Goal: Transaction & Acquisition: Purchase product/service

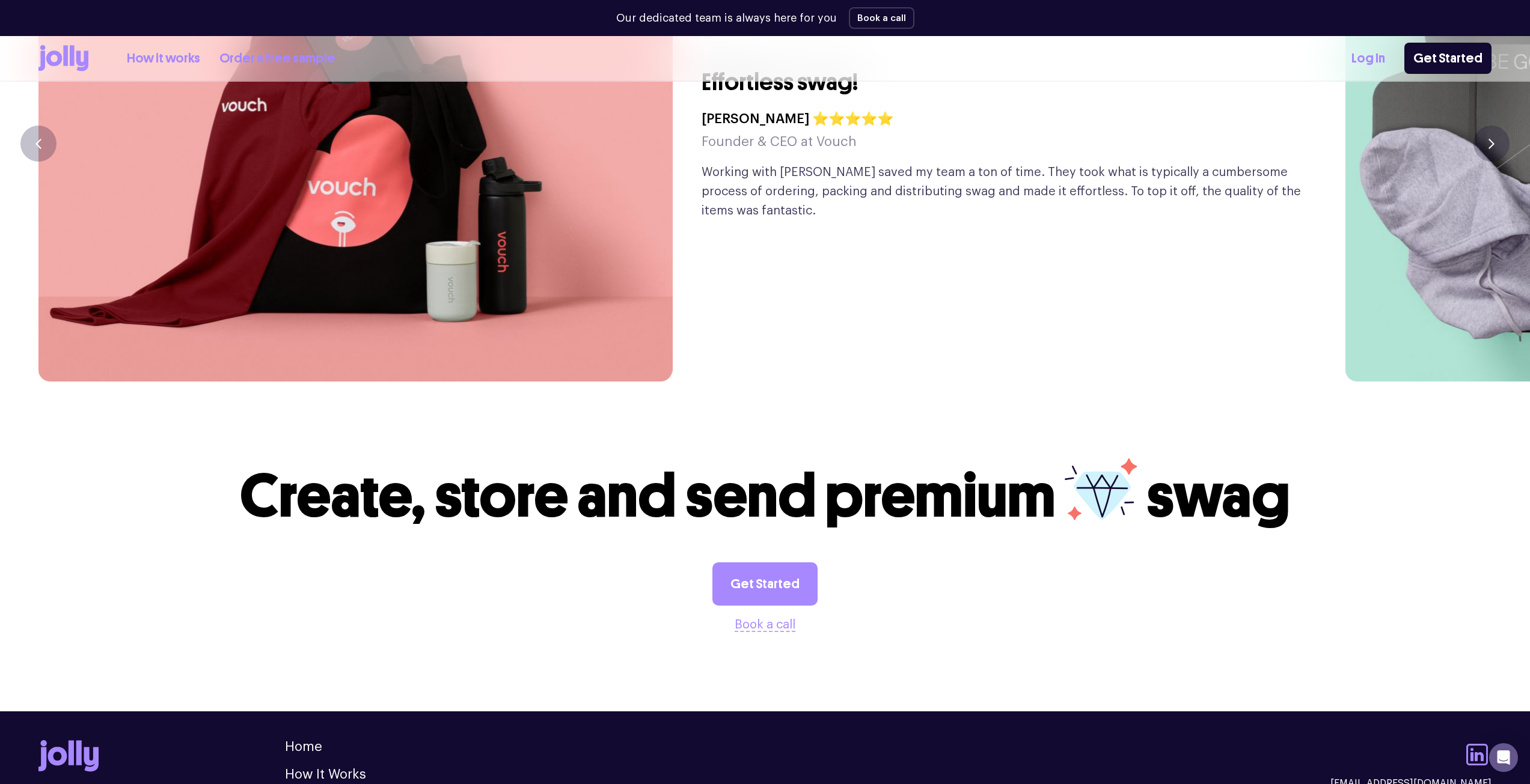
scroll to position [3401, 0]
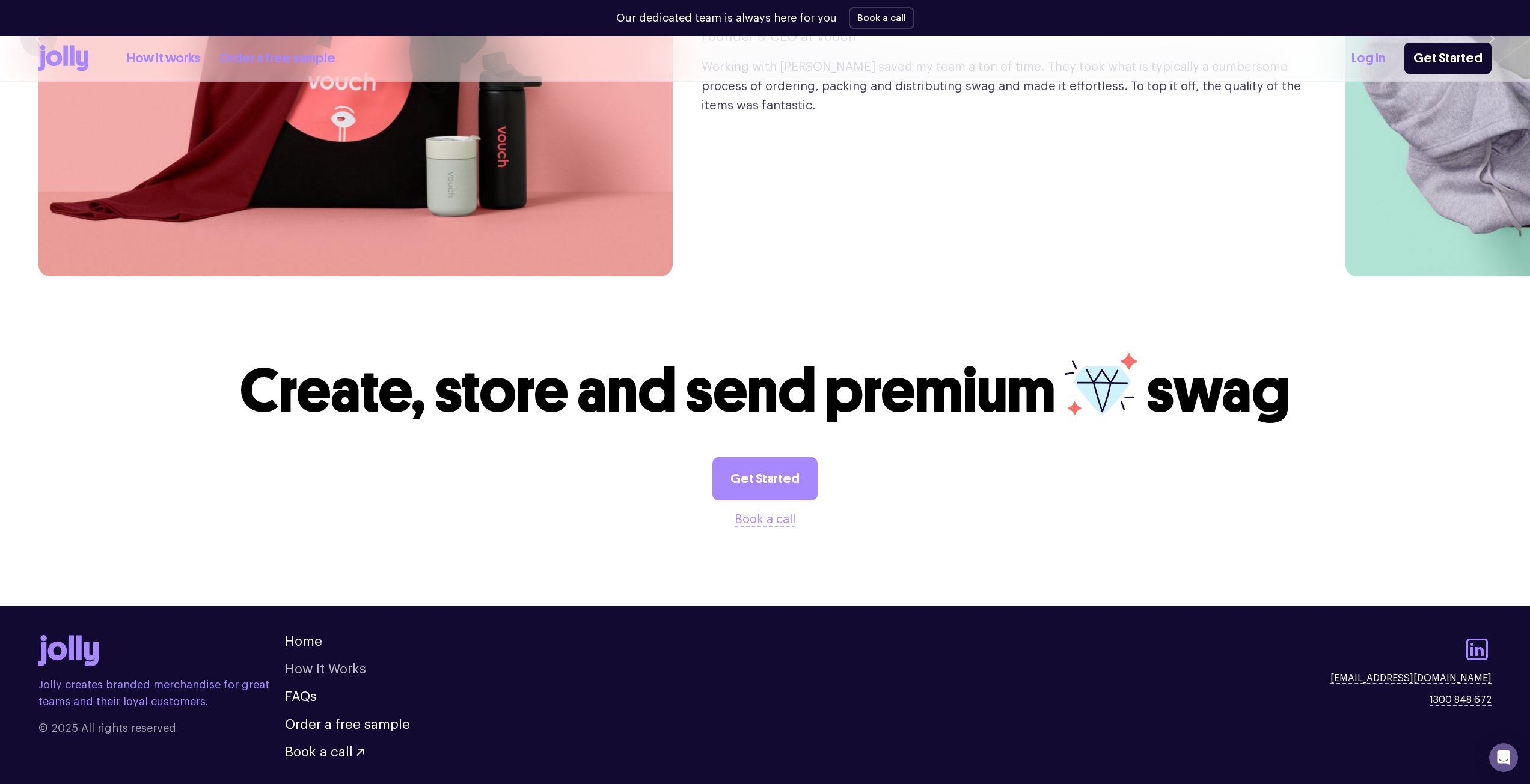
click at [306, 663] on link "How It Works" at bounding box center [325, 669] width 82 height 14
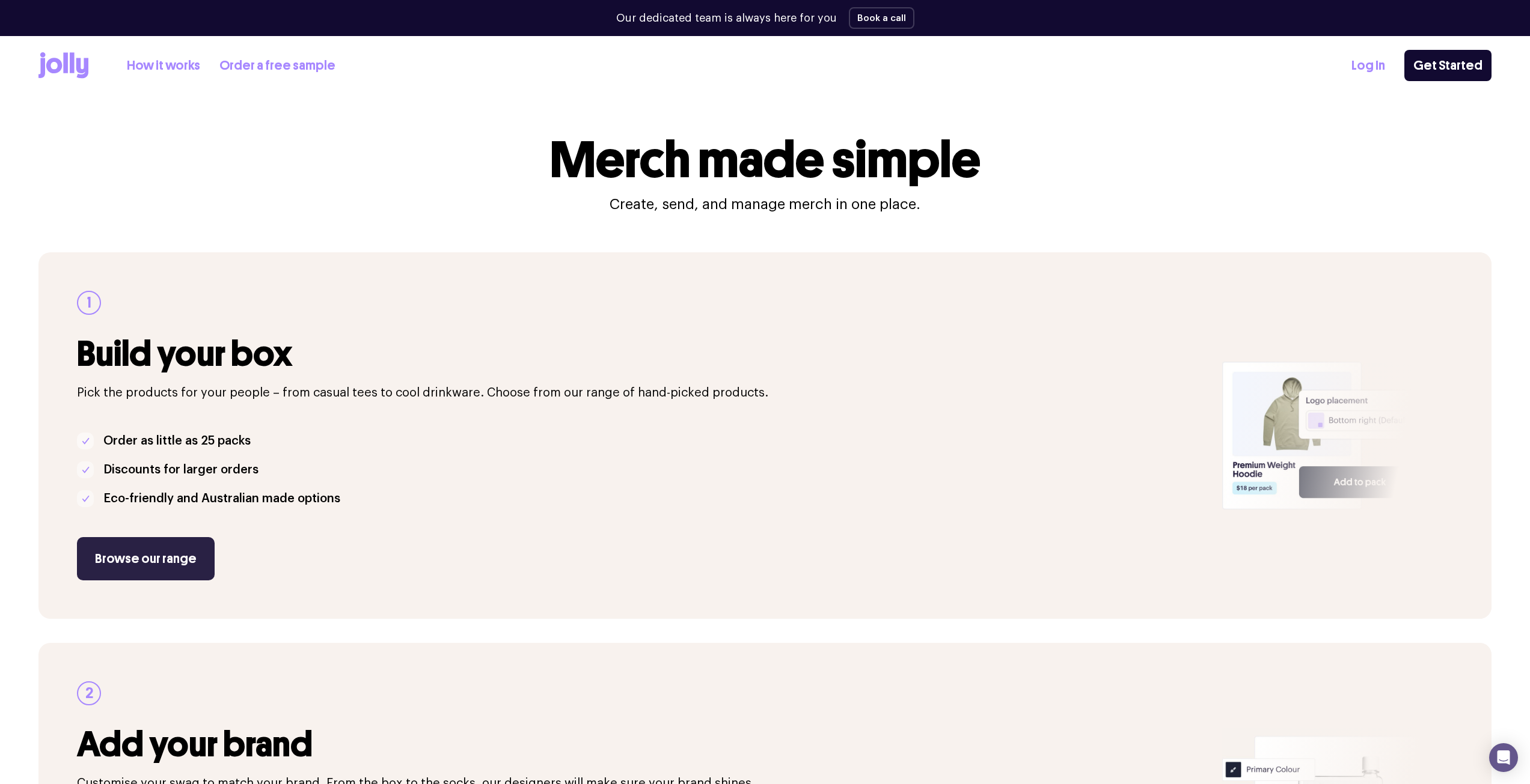
click at [179, 555] on link "Browse our range" at bounding box center [145, 559] width 137 height 43
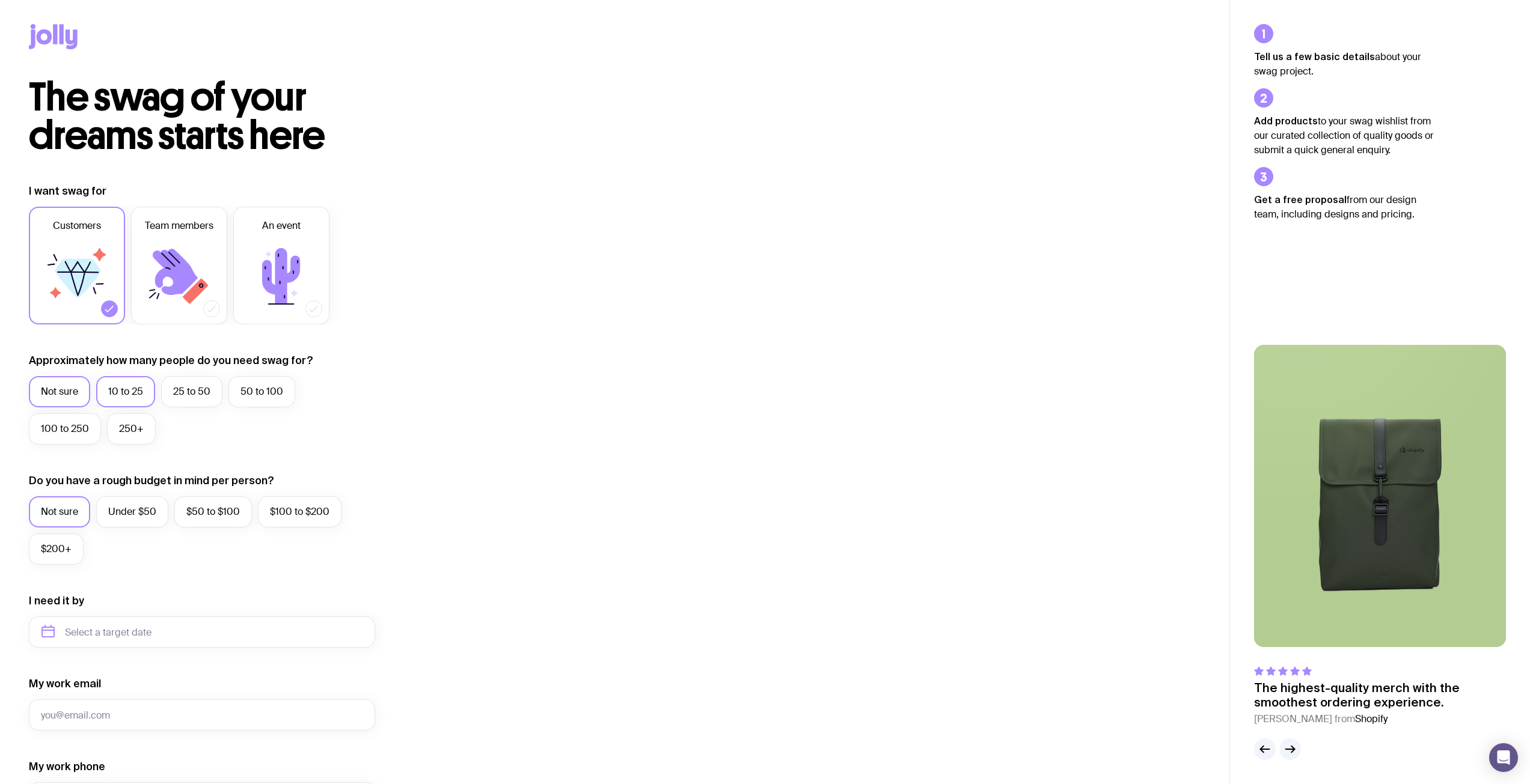
click at [134, 398] on label "10 to 25" at bounding box center [126, 392] width 59 height 31
click at [0, 0] on input "10 to 25" at bounding box center [0, 0] width 0 height 0
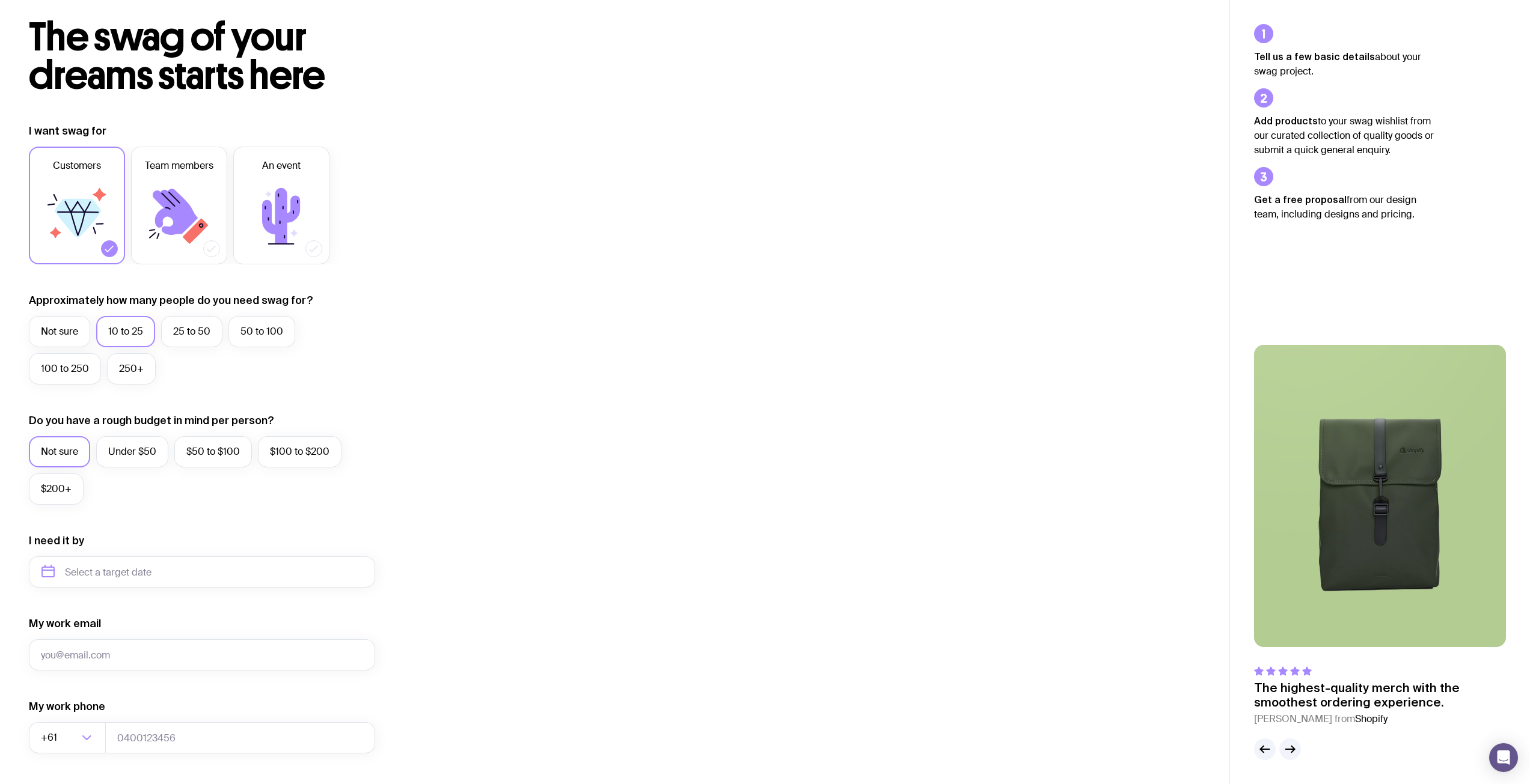
click at [341, 448] on div "Not sure Under $50 $50 to $100 $100 to $200 $200+" at bounding box center [201, 473] width 346 height 74
click at [316, 453] on label "$100 to $200" at bounding box center [300, 452] width 84 height 31
click at [0, 0] on input "$100 to $200" at bounding box center [0, 0] width 0 height 0
click at [277, 567] on input "text" at bounding box center [201, 571] width 346 height 31
click at [1404, 543] on img at bounding box center [1380, 496] width 252 height 302
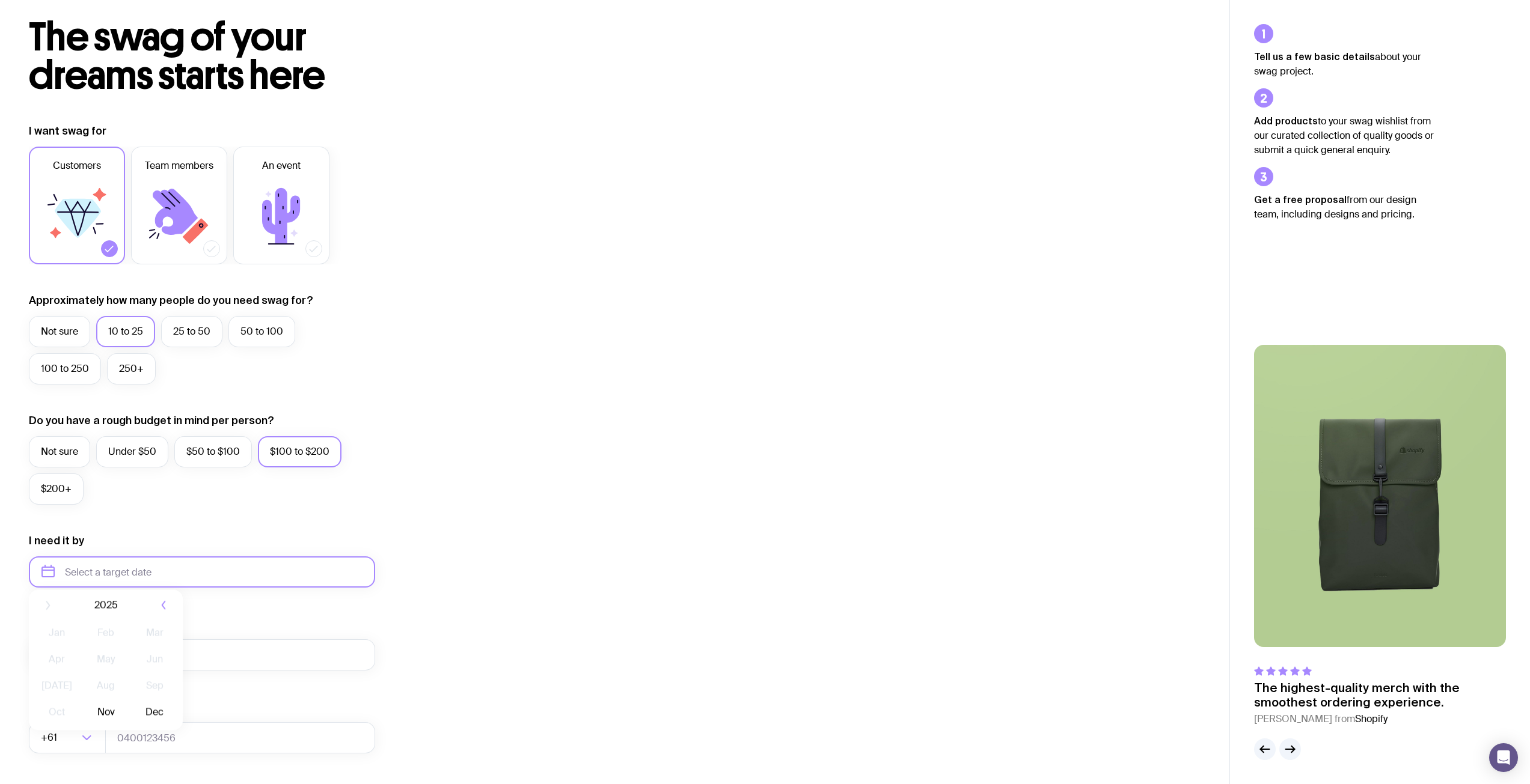
click at [137, 575] on input "text" at bounding box center [201, 571] width 346 height 31
click at [120, 728] on button "Nov" at bounding box center [106, 720] width 44 height 24
type input "[DATE]"
click at [188, 658] on input "My work email" at bounding box center [201, 655] width 346 height 31
drag, startPoint x: 757, startPoint y: 542, endPoint x: 746, endPoint y: 544, distance: 11.2
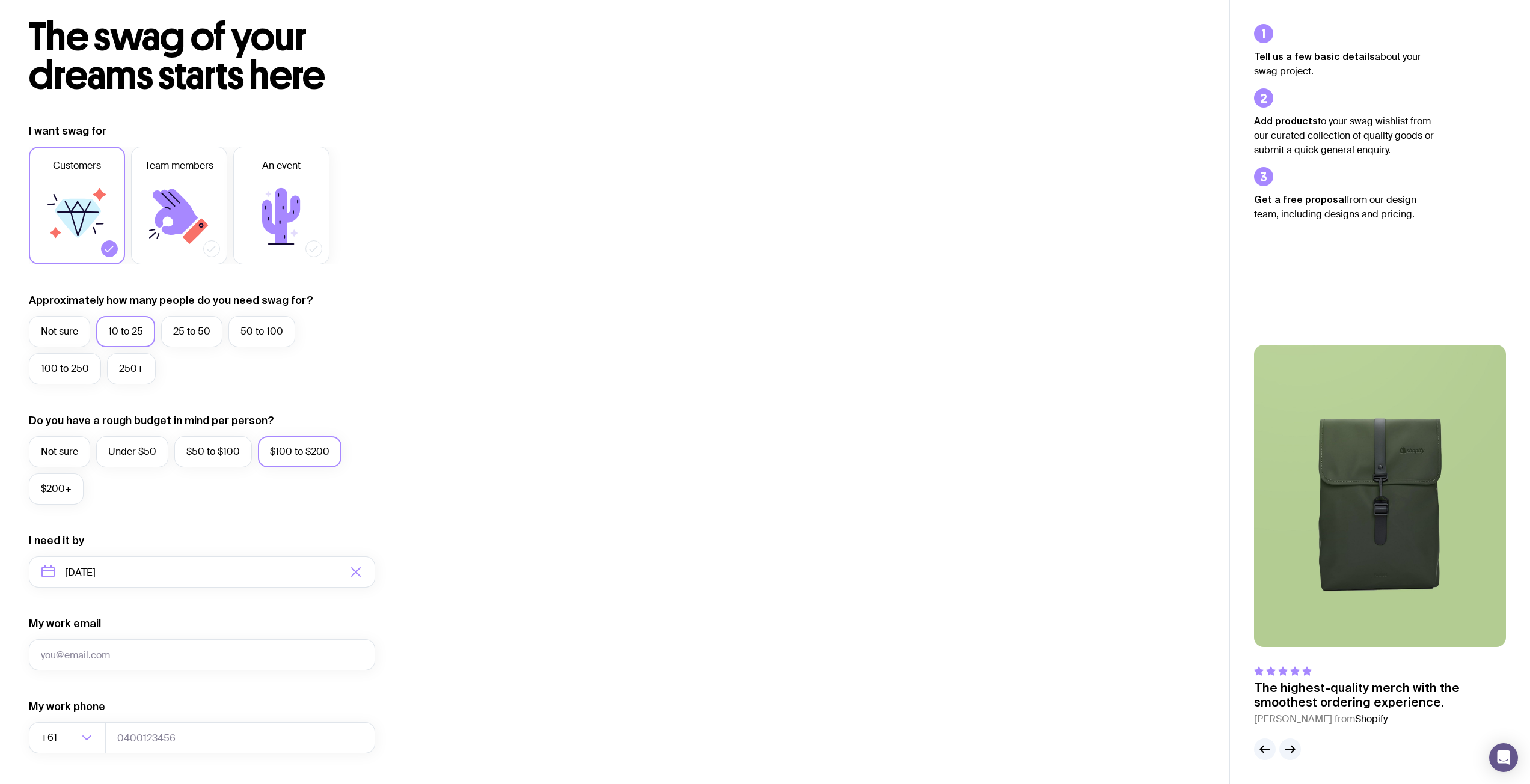
click at [748, 544] on div "I want swag for Customers Team members An event Approximately how many people d…" at bounding box center [615, 516] width 1172 height 785
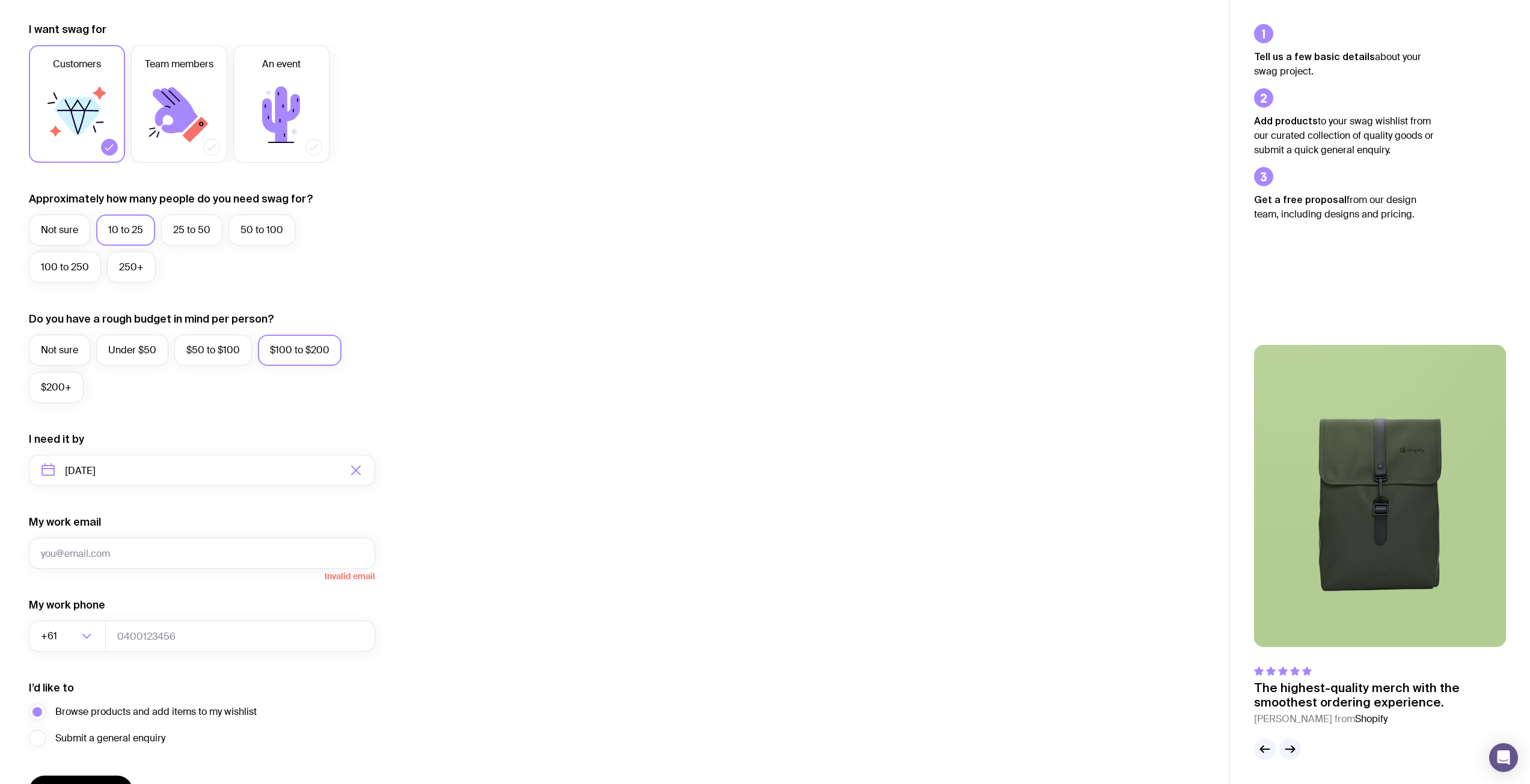
scroll to position [237, 0]
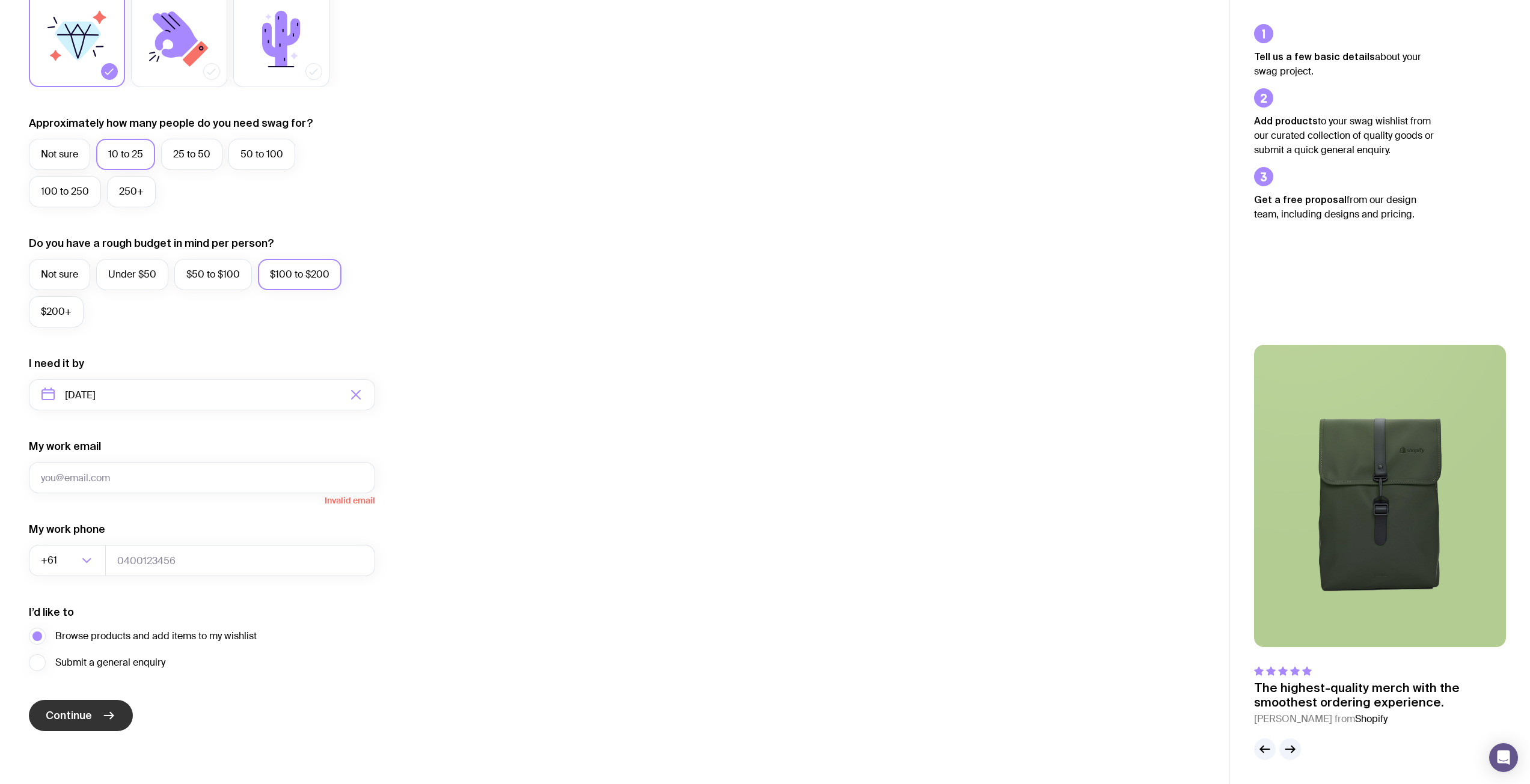
click at [103, 712] on icon "submit" at bounding box center [109, 716] width 14 height 14
click at [201, 482] on input "My work email" at bounding box center [201, 477] width 346 height 31
type input "[PERSON_NAME][EMAIL_ADDRESS][PERSON_NAME][DOMAIN_NAME]"
click at [163, 560] on input "tel" at bounding box center [241, 560] width 270 height 31
type input "0424929296"
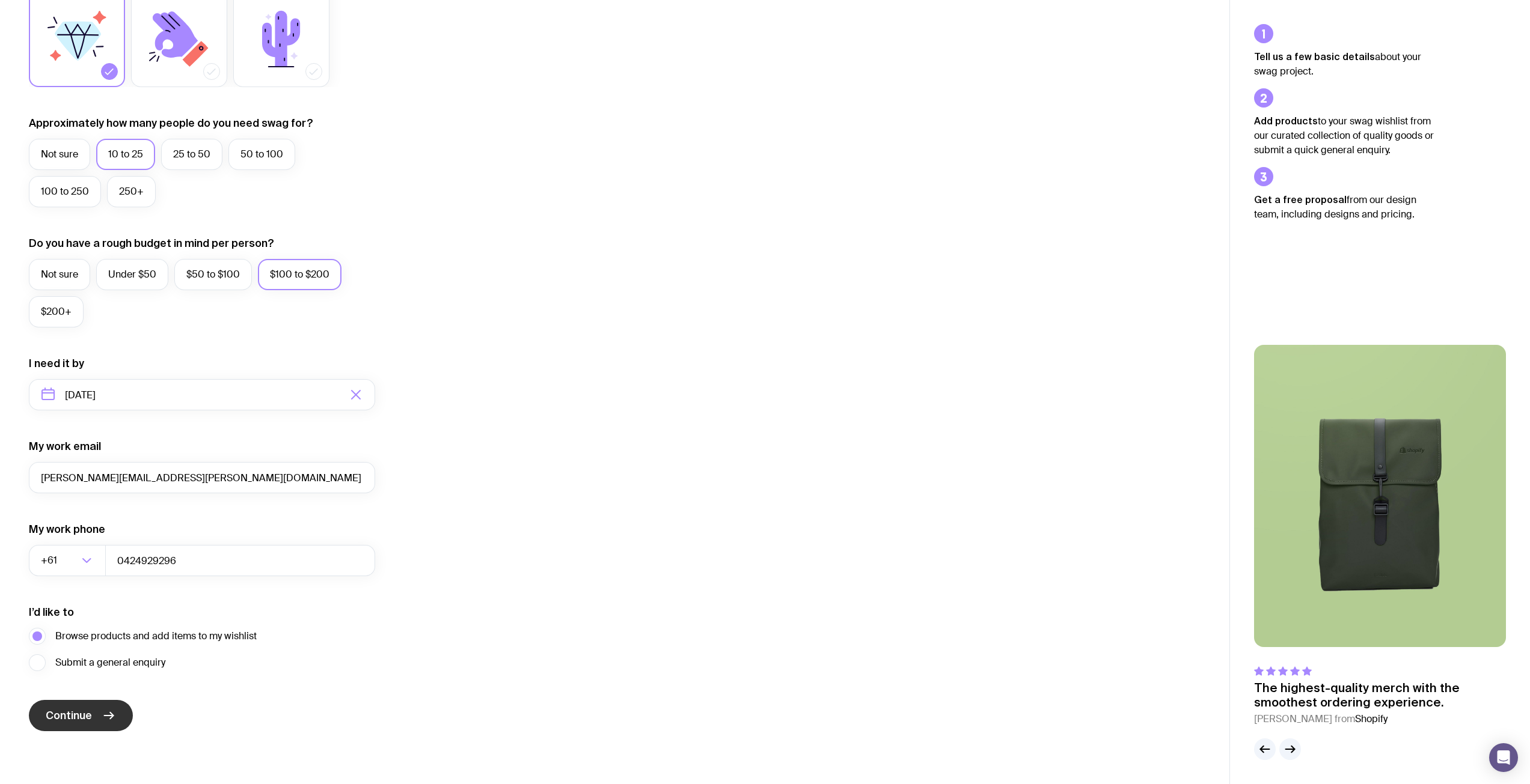
click at [99, 707] on button "Continue" at bounding box center [81, 715] width 104 height 31
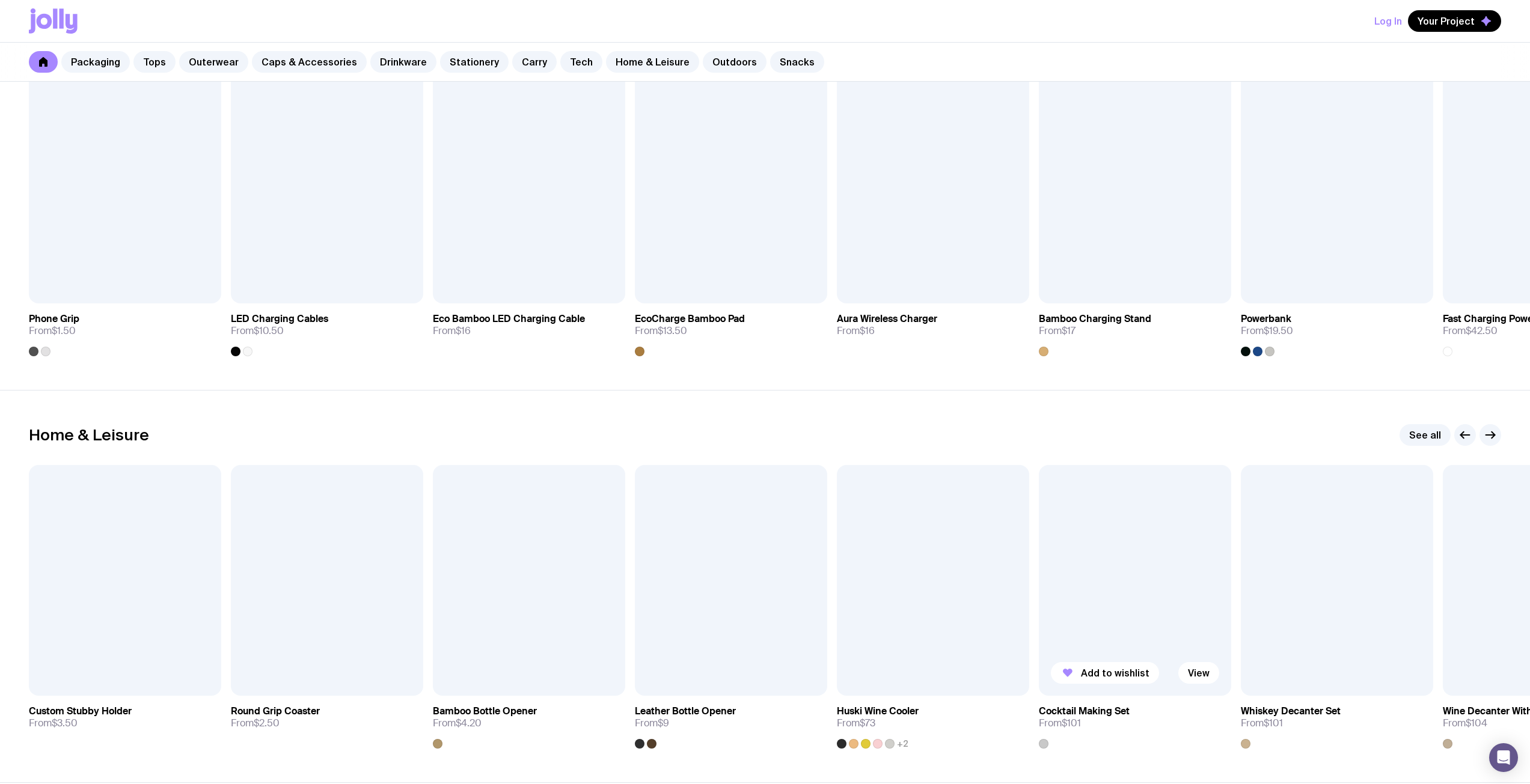
scroll to position [2768, 0]
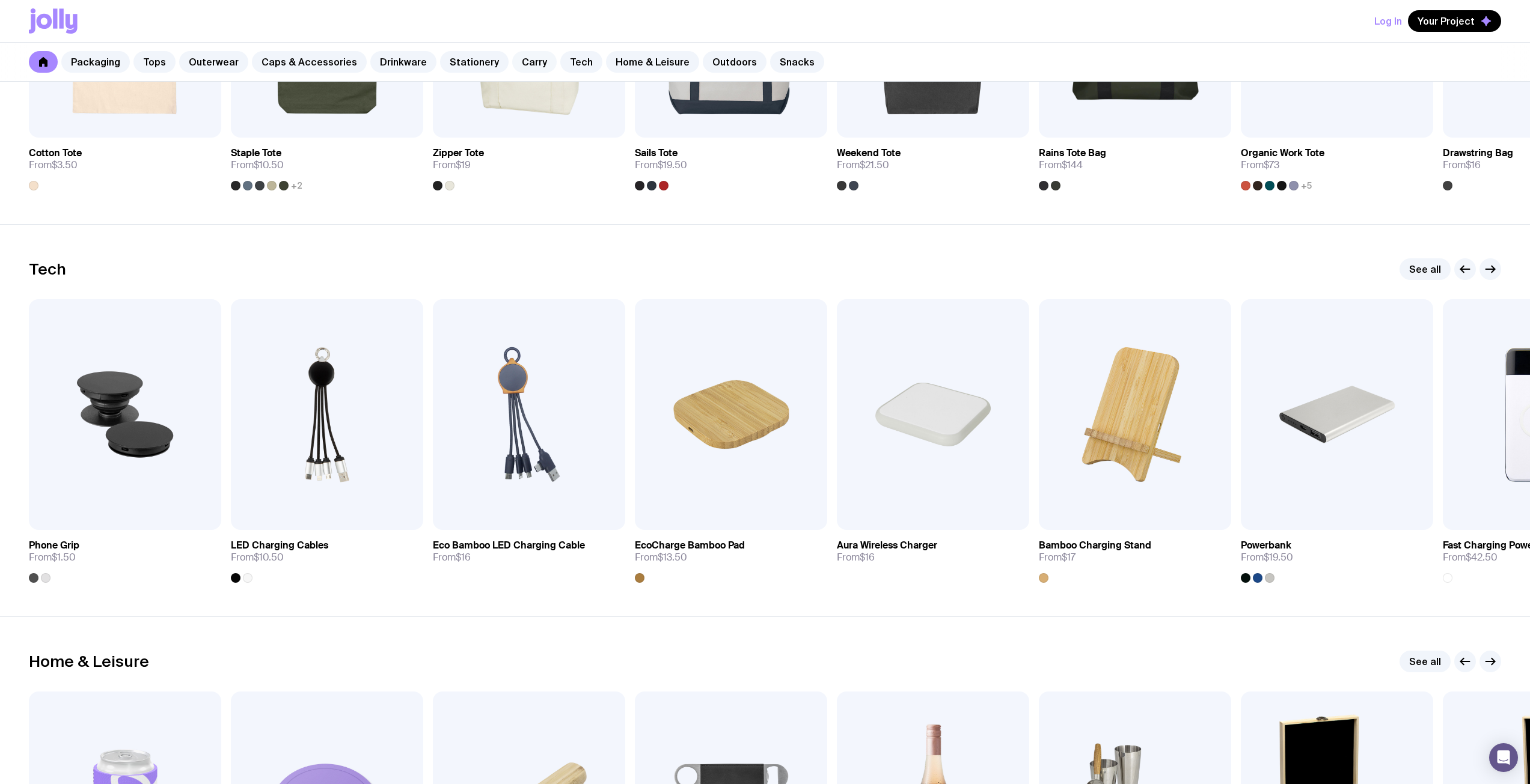
click at [522, 62] on link "Carry" at bounding box center [535, 62] width 45 height 22
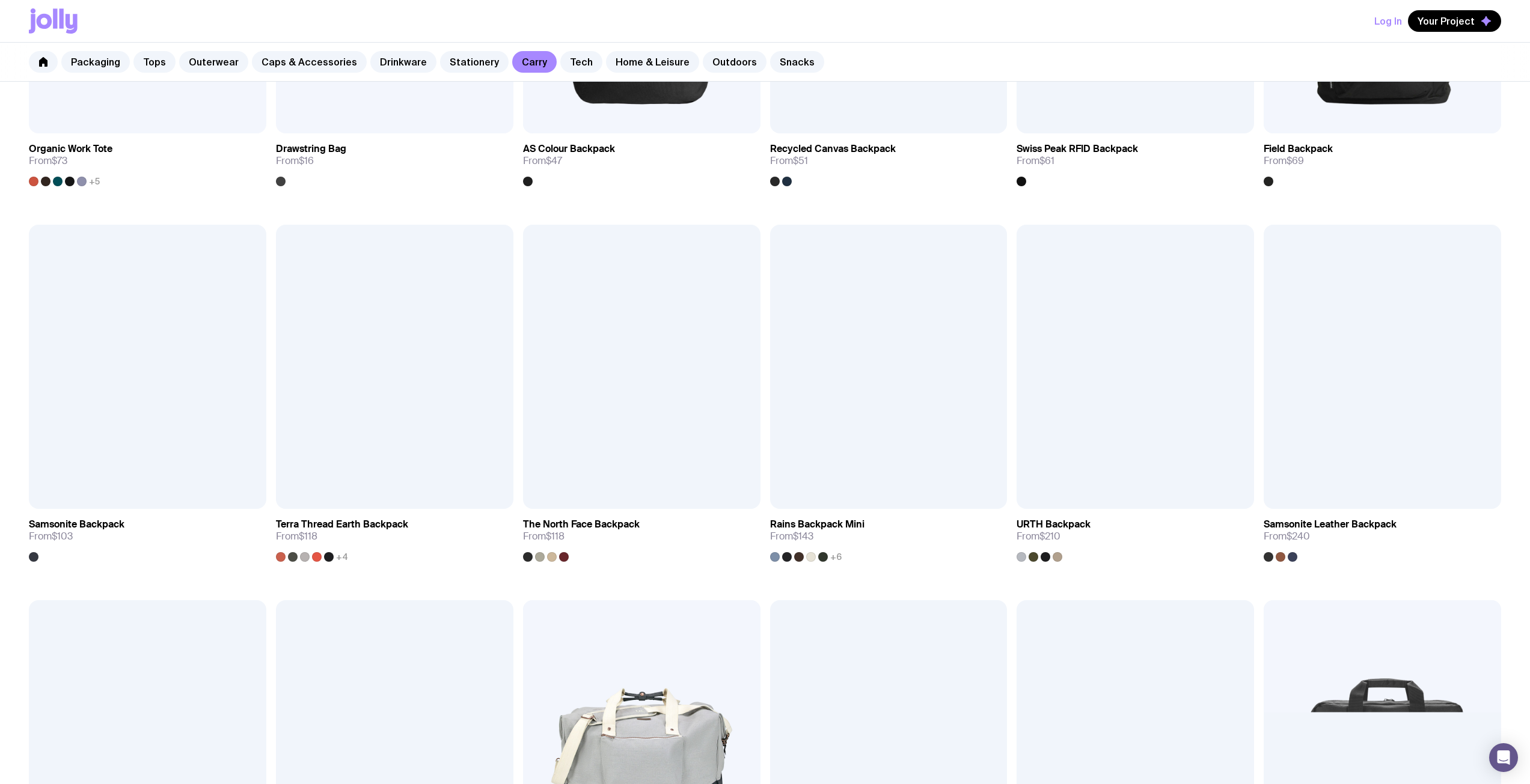
scroll to position [842, 0]
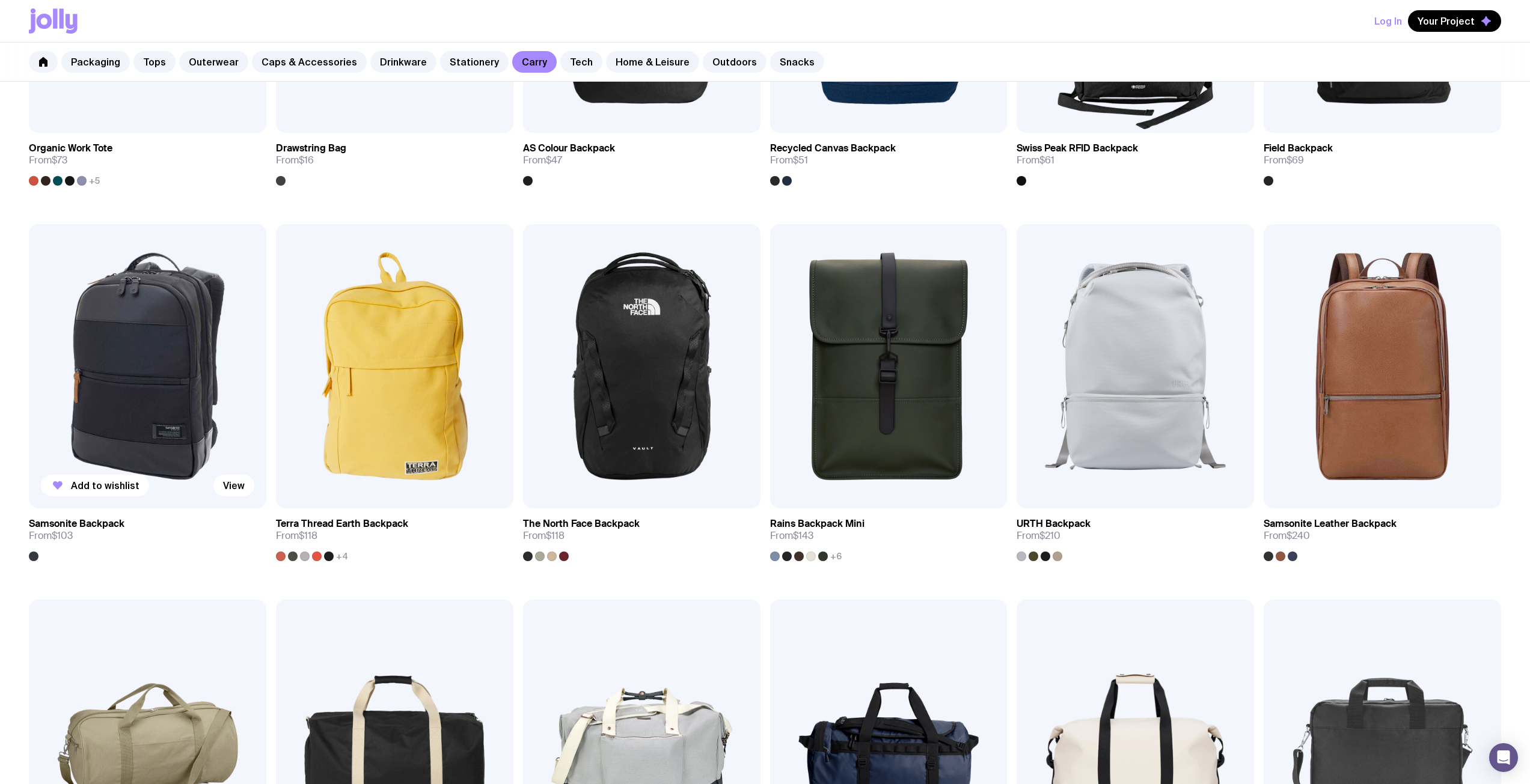
click at [140, 416] on img at bounding box center [147, 366] width 237 height 285
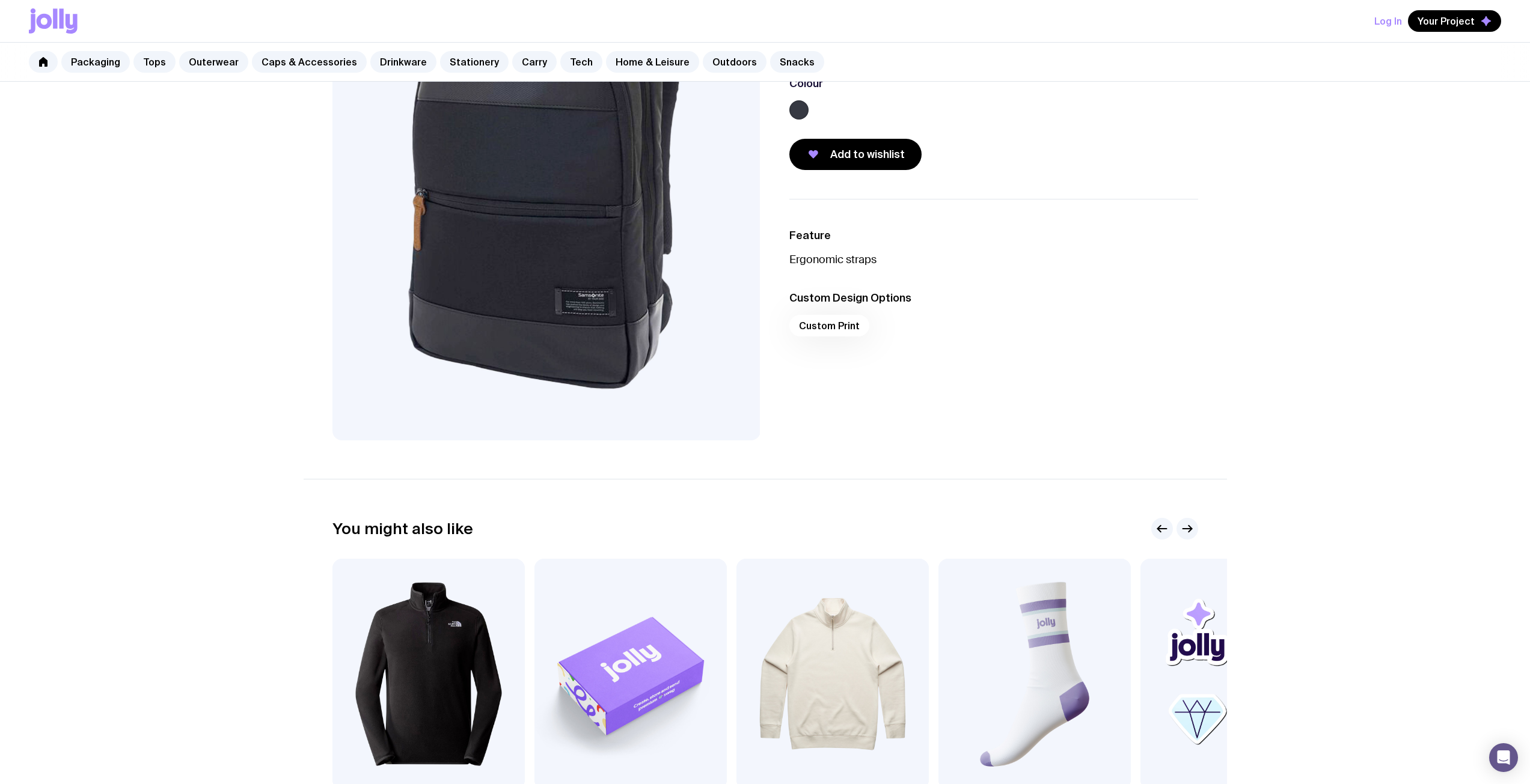
scroll to position [60, 0]
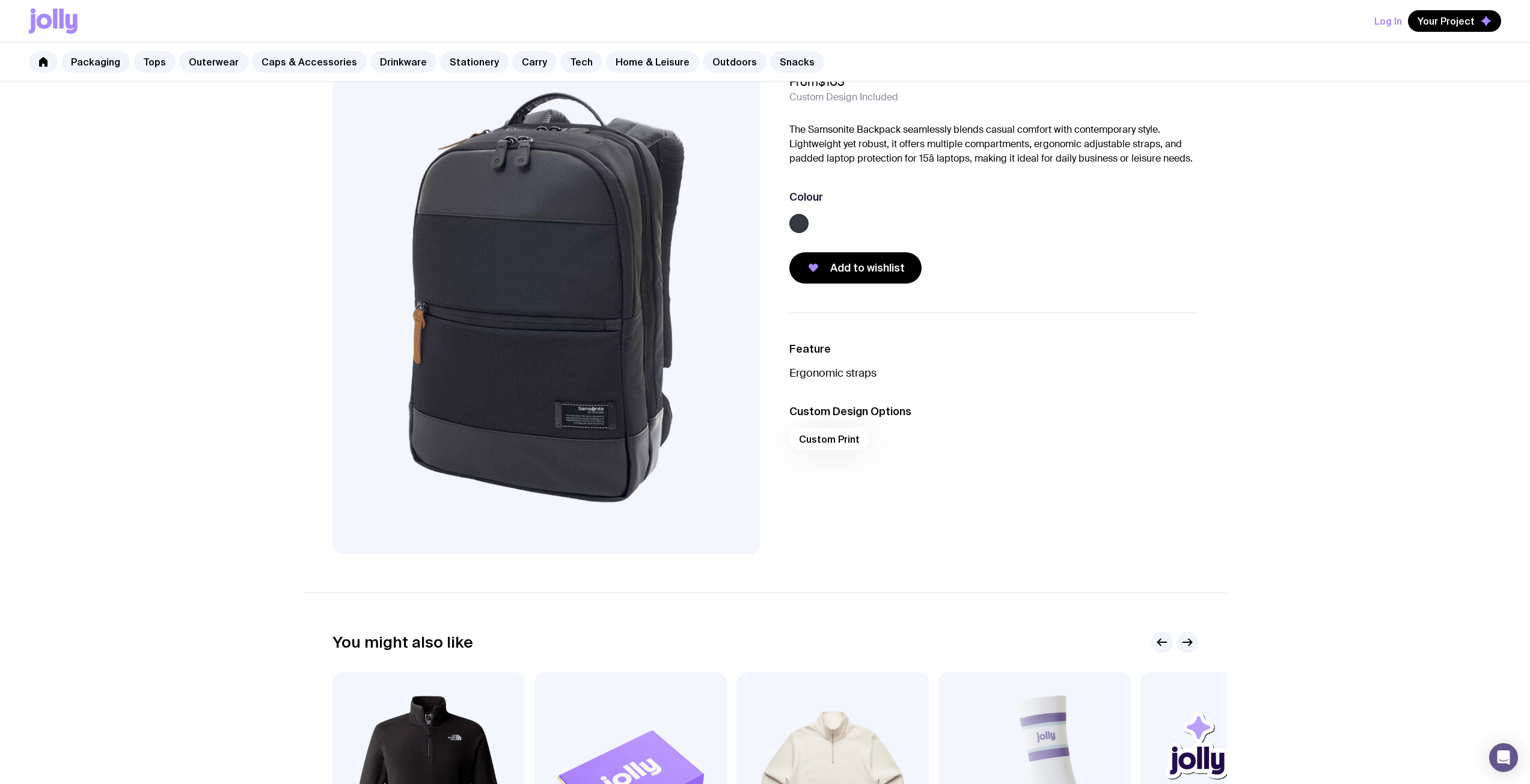
click at [843, 443] on div "Custom Print" at bounding box center [993, 443] width 408 height 29
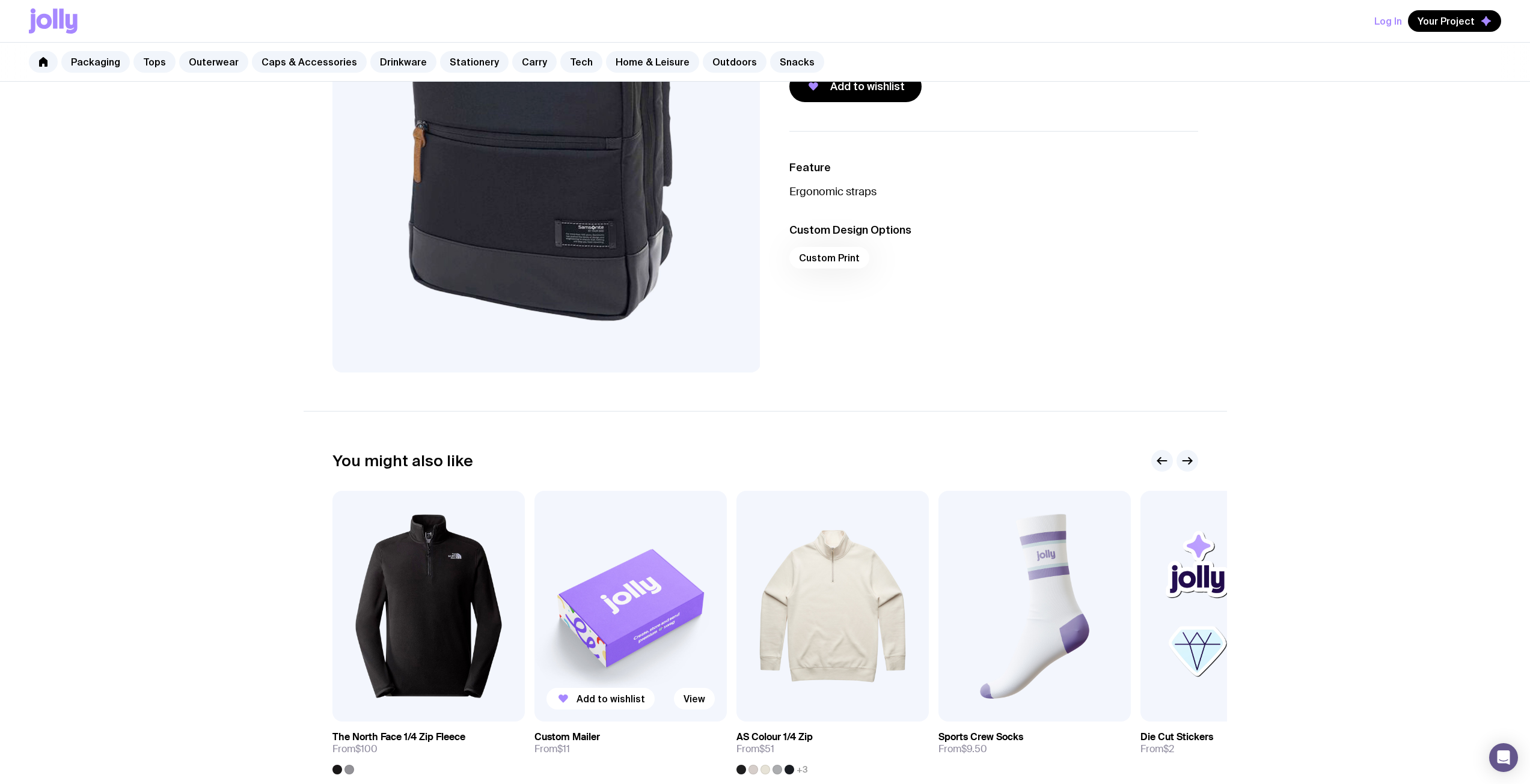
scroll to position [62, 0]
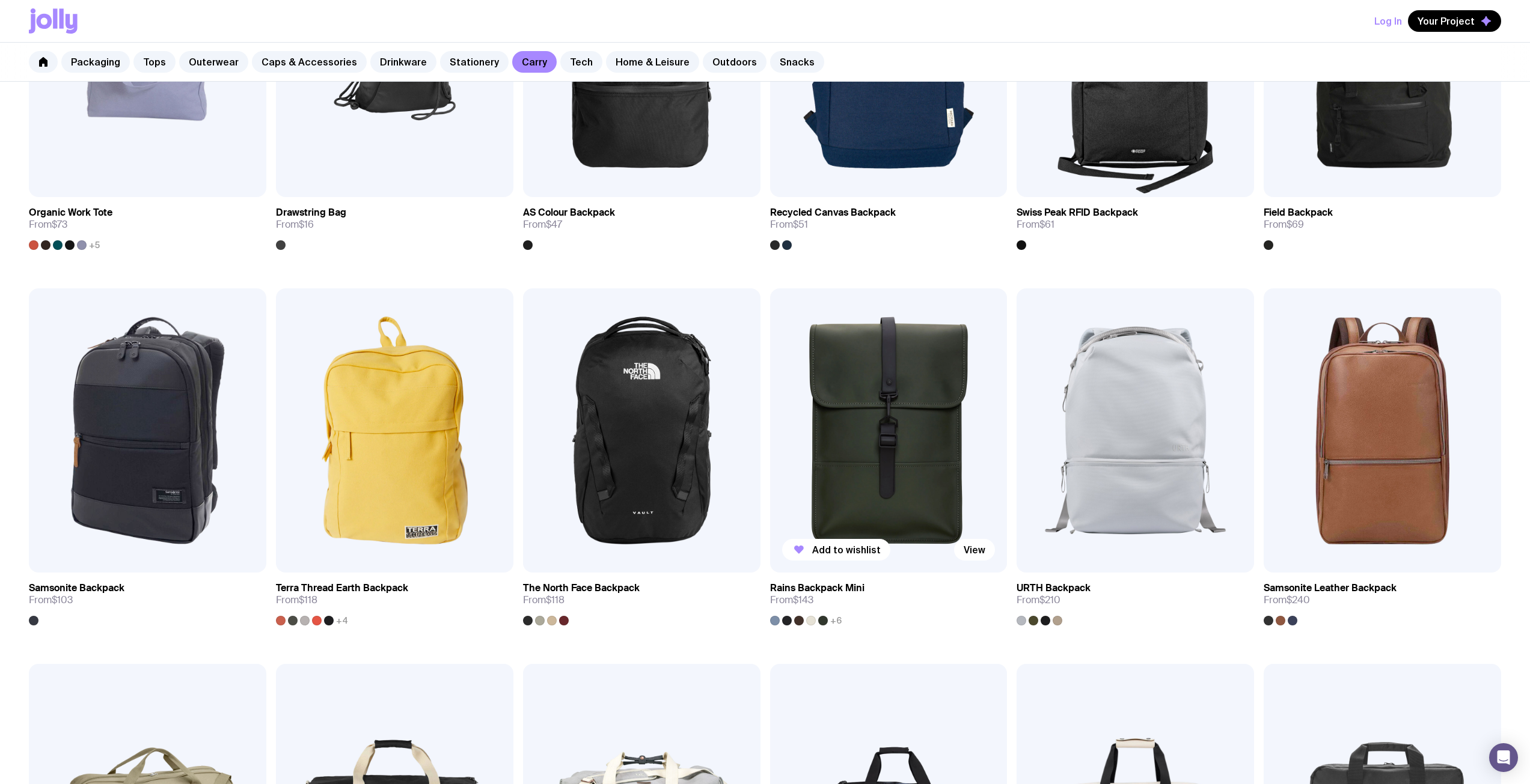
scroll to position [782, 0]
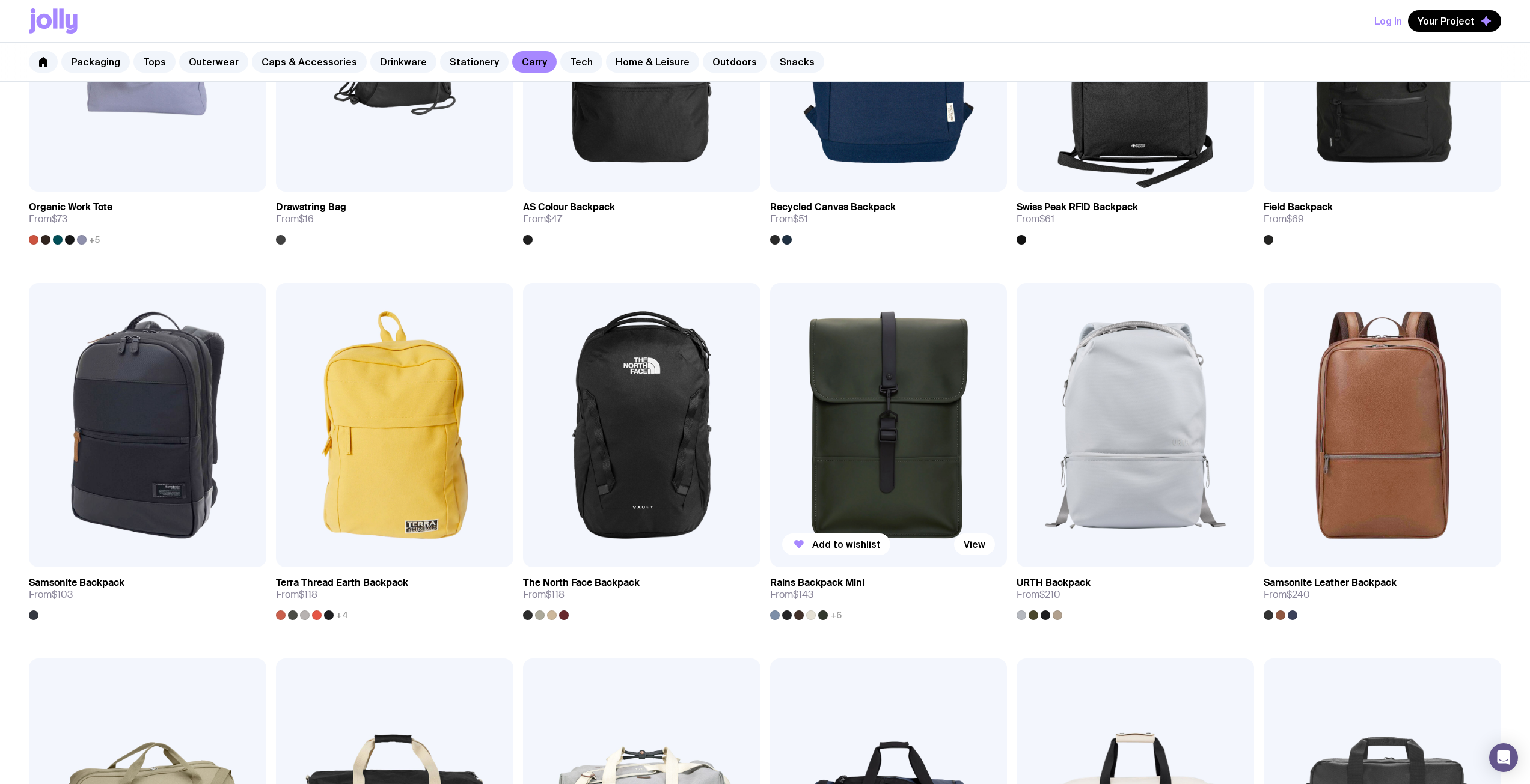
click at [910, 437] on img at bounding box center [888, 425] width 237 height 285
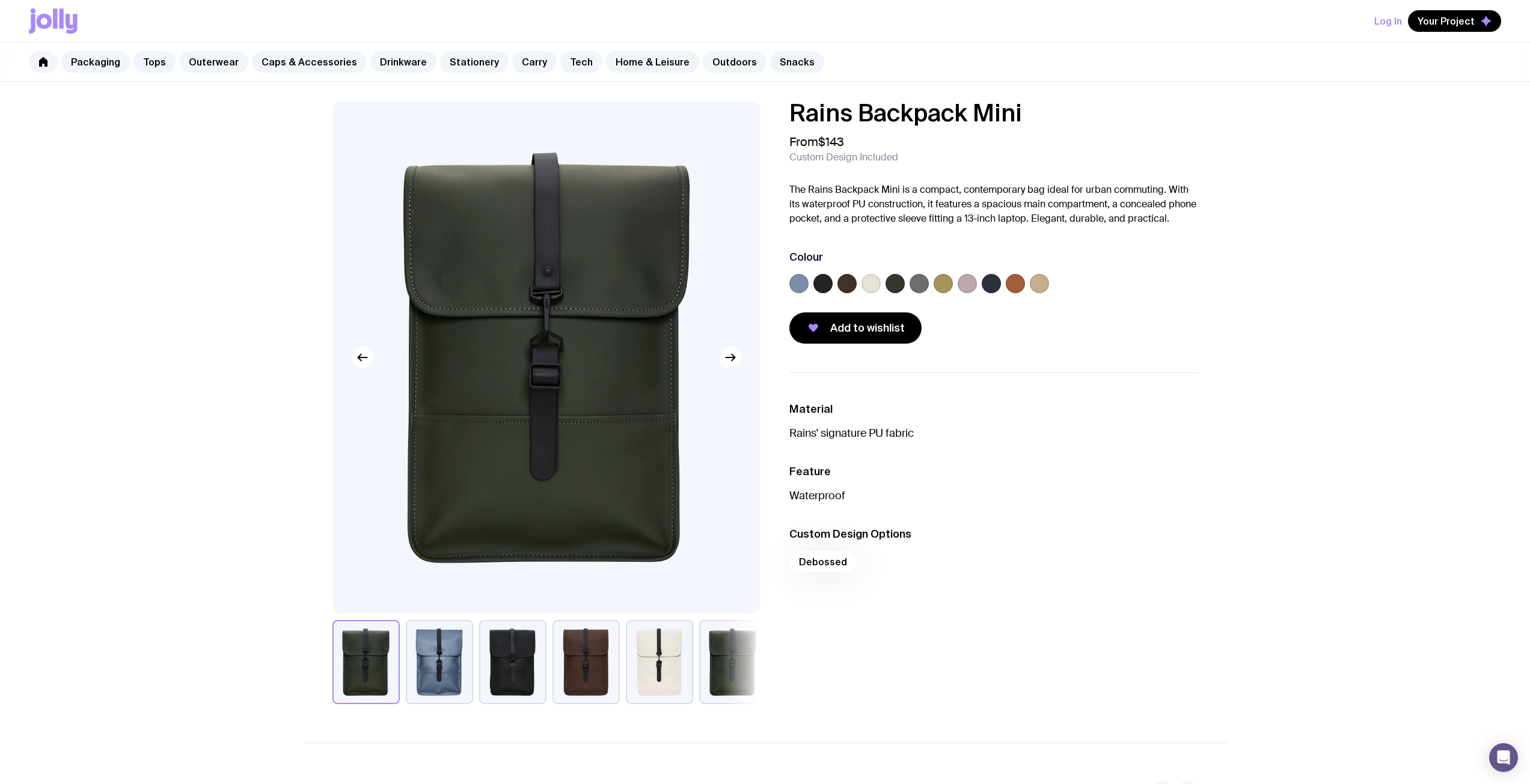
click at [441, 699] on button "button" at bounding box center [440, 662] width 67 height 84
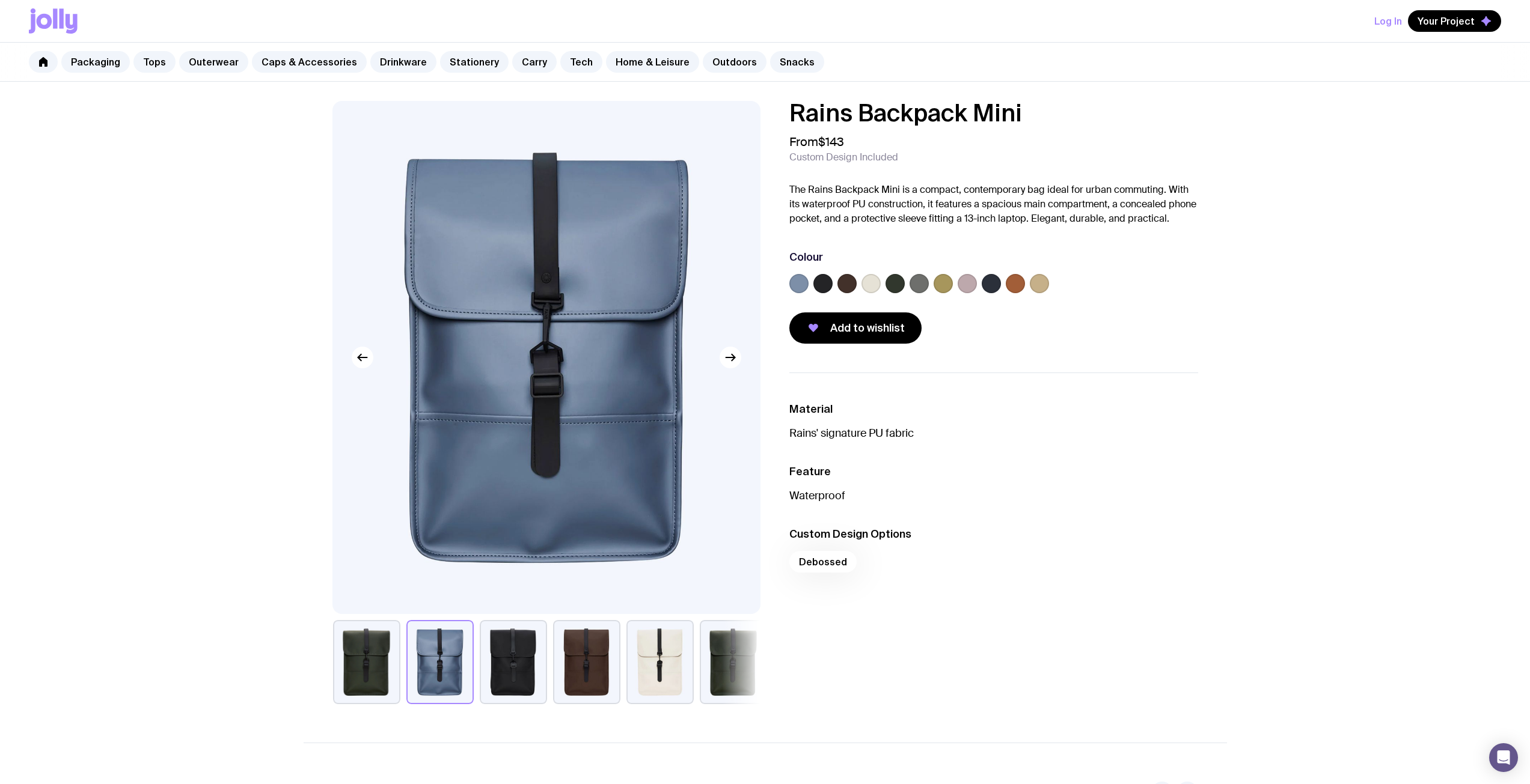
click at [498, 690] on button "button" at bounding box center [512, 662] width 67 height 84
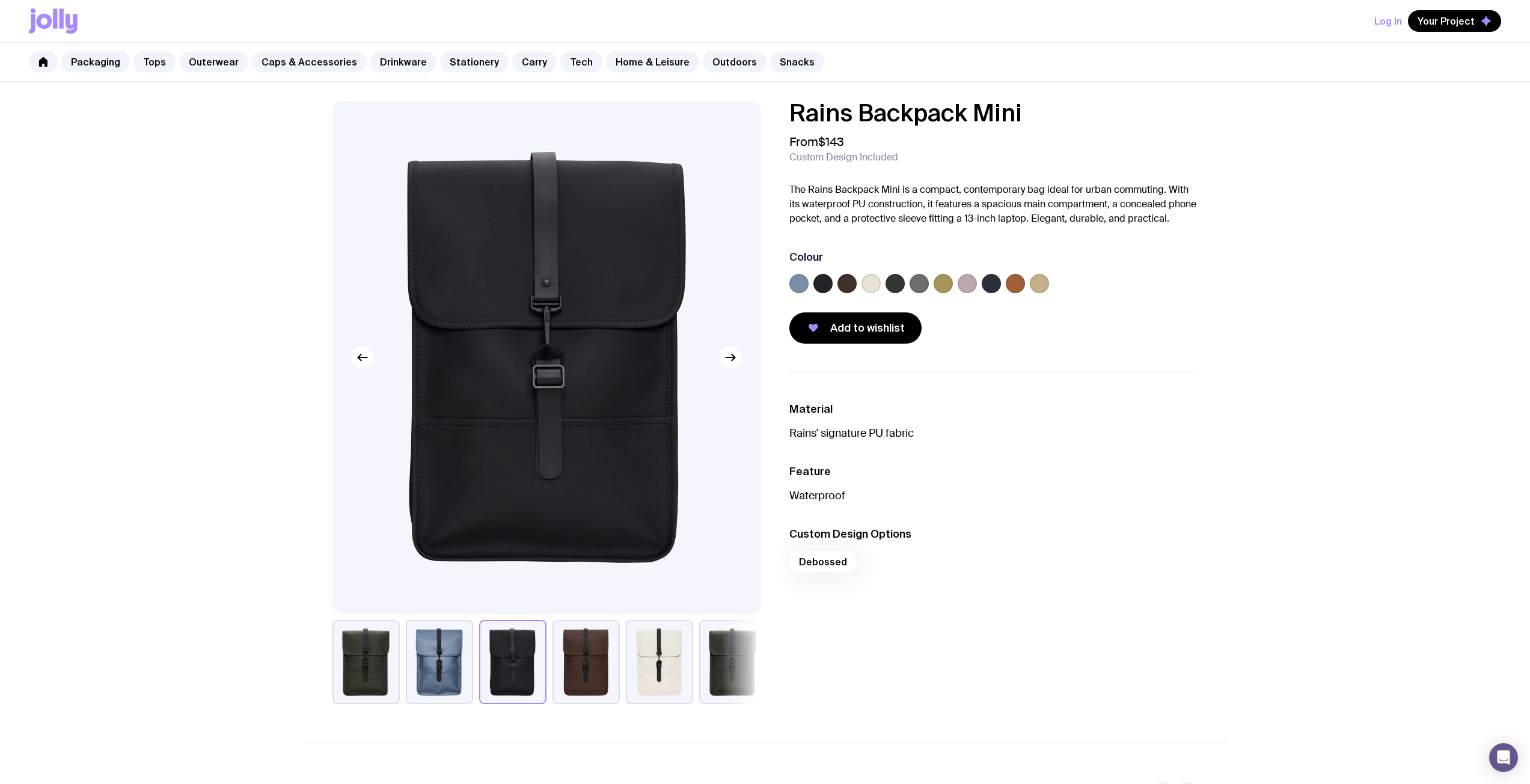
click at [588, 677] on button "button" at bounding box center [586, 662] width 67 height 84
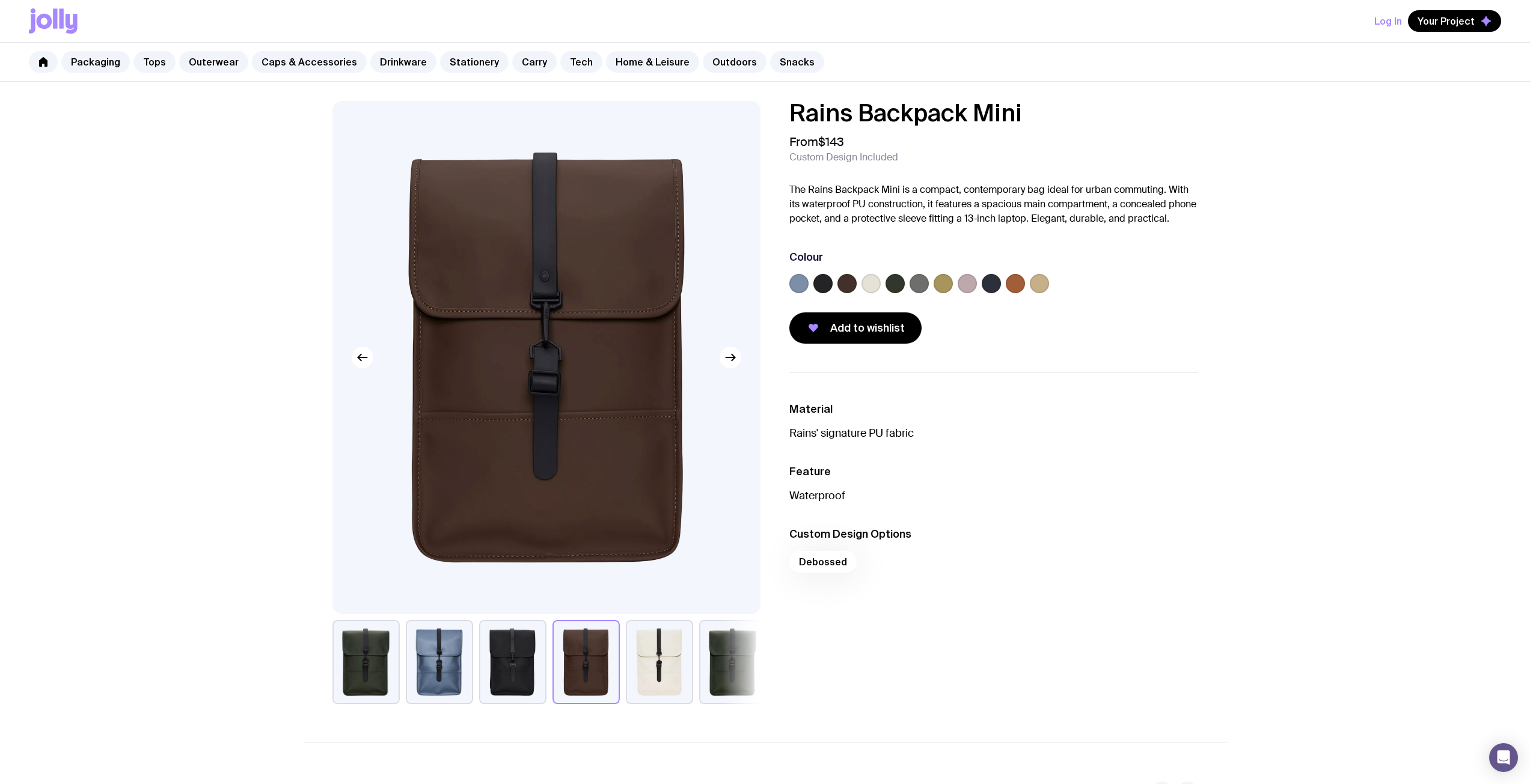
click at [683, 686] on button "button" at bounding box center [659, 662] width 67 height 84
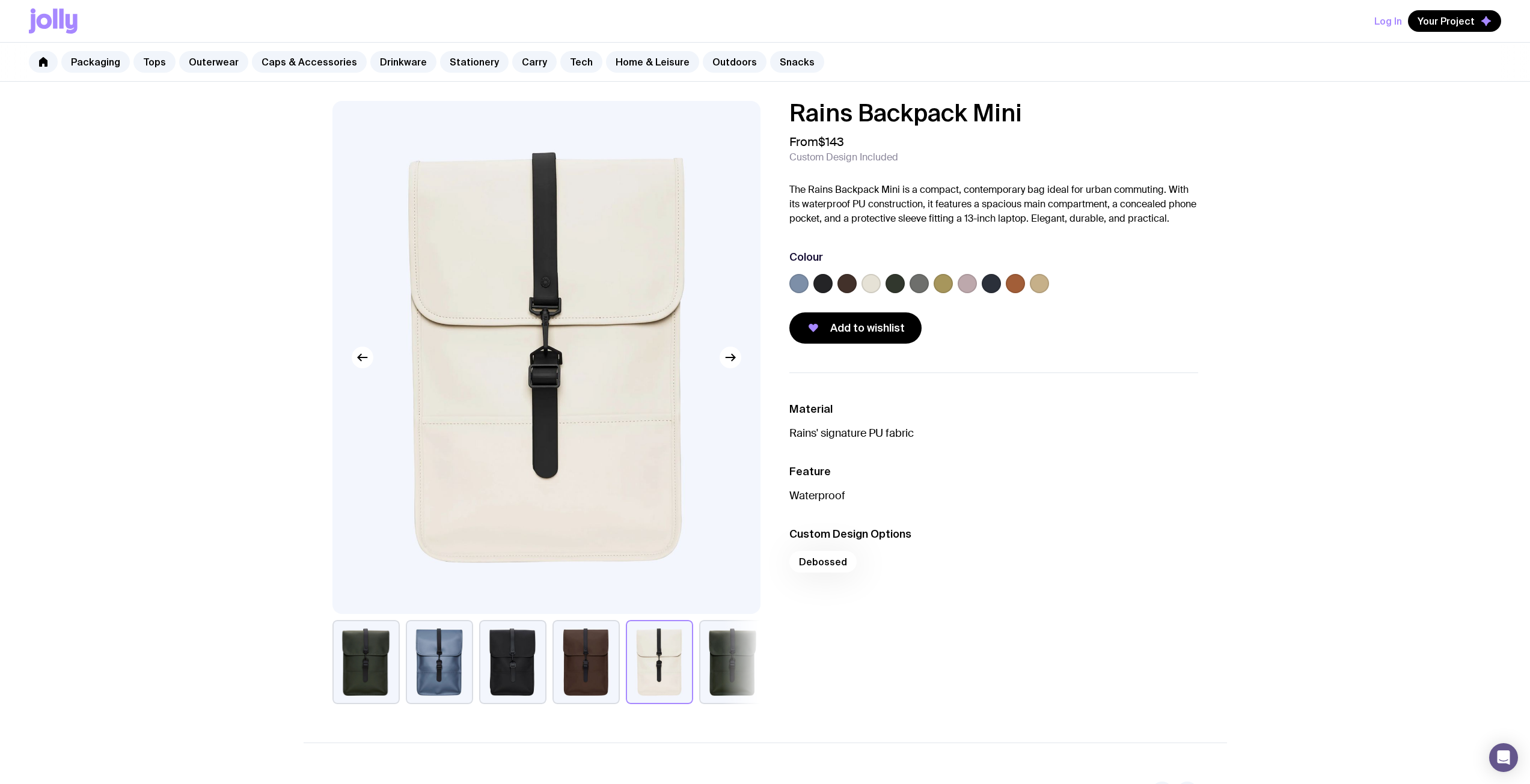
click at [740, 685] on button "button" at bounding box center [733, 662] width 67 height 84
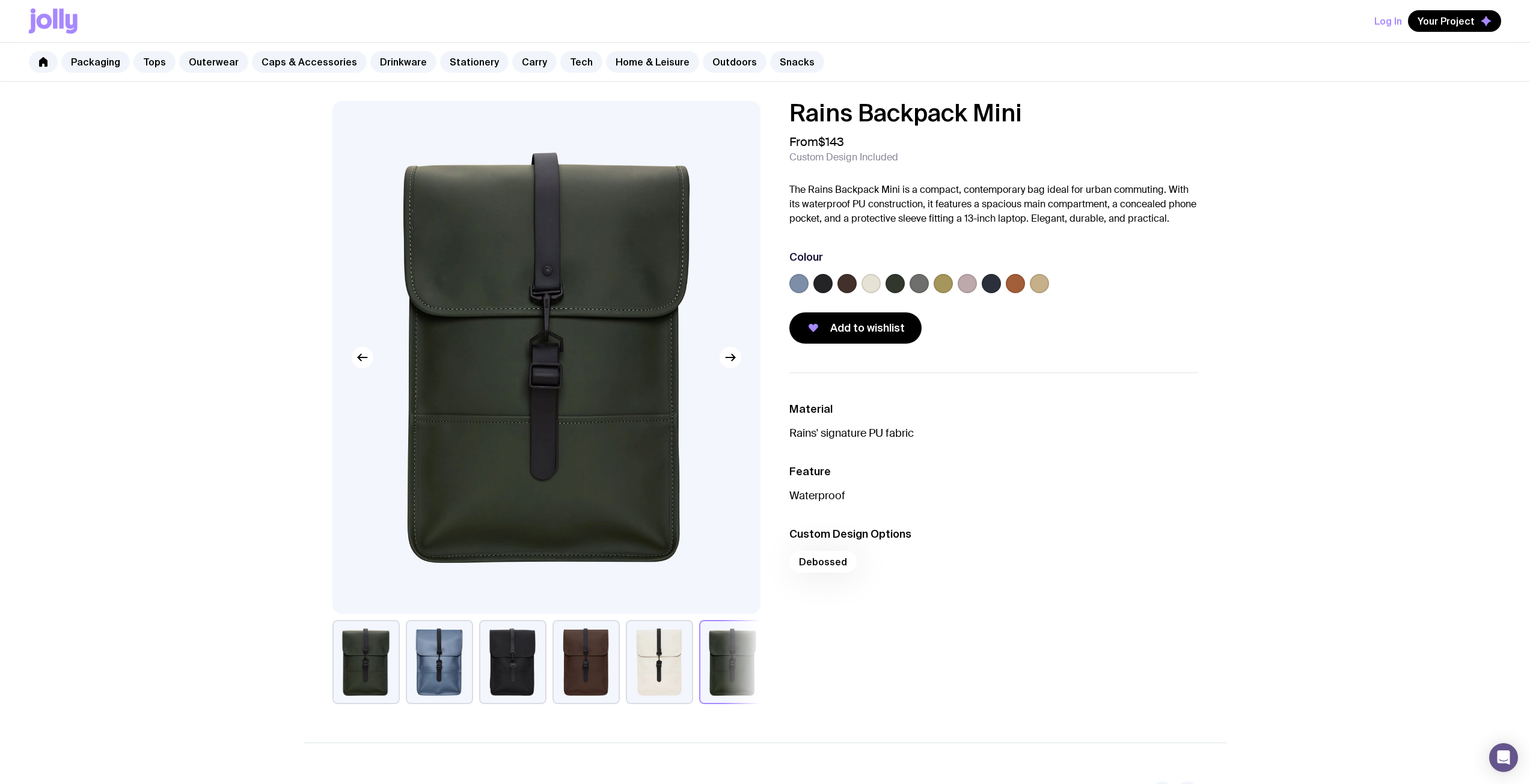
click at [714, 684] on button "button" at bounding box center [733, 662] width 67 height 84
click at [731, 368] on div at bounding box center [546, 357] width 428 height 513
click at [729, 363] on icon "button" at bounding box center [731, 357] width 14 height 14
click at [728, 363] on icon "button" at bounding box center [731, 357] width 14 height 14
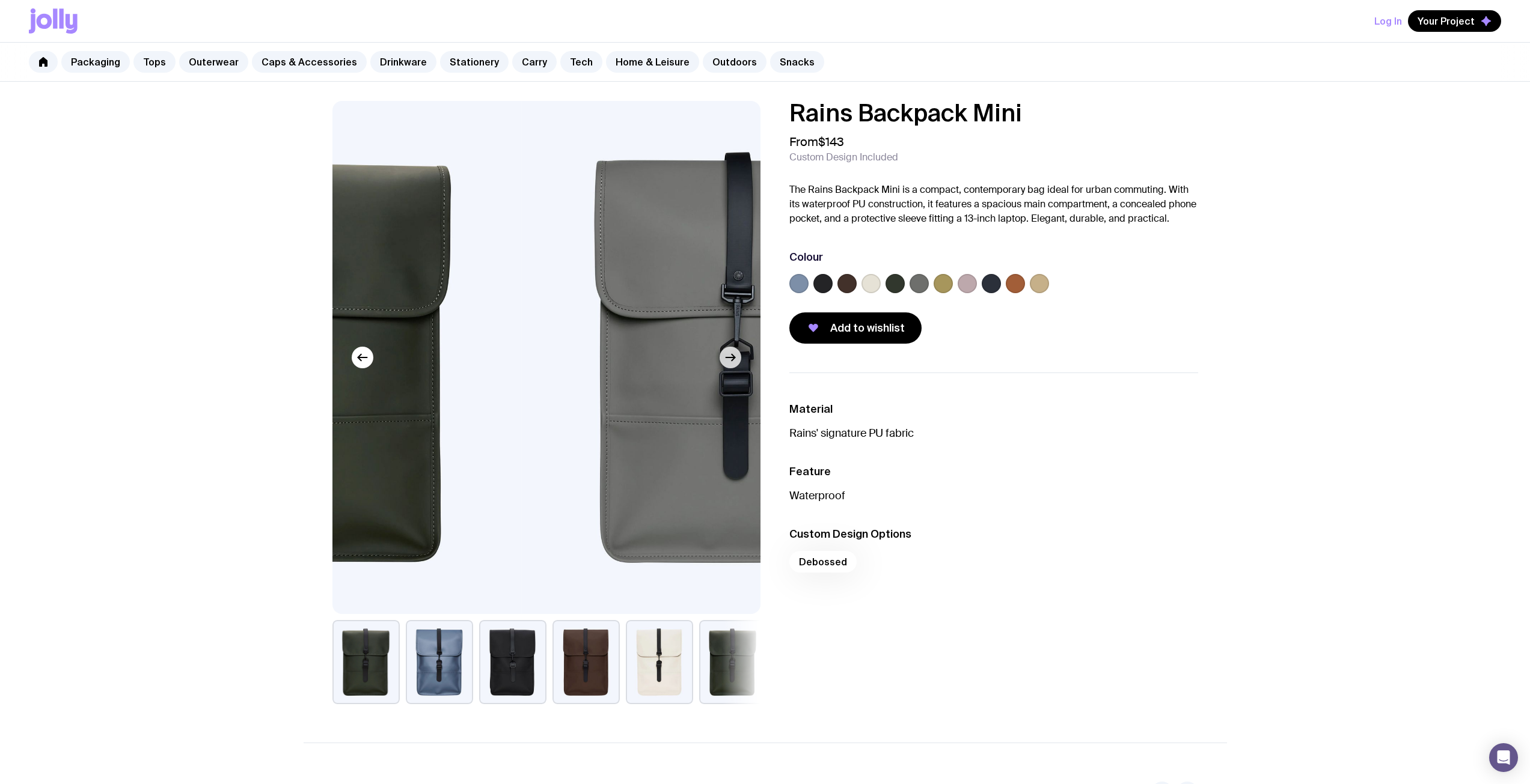
click at [728, 361] on icon "button" at bounding box center [731, 357] width 14 height 14
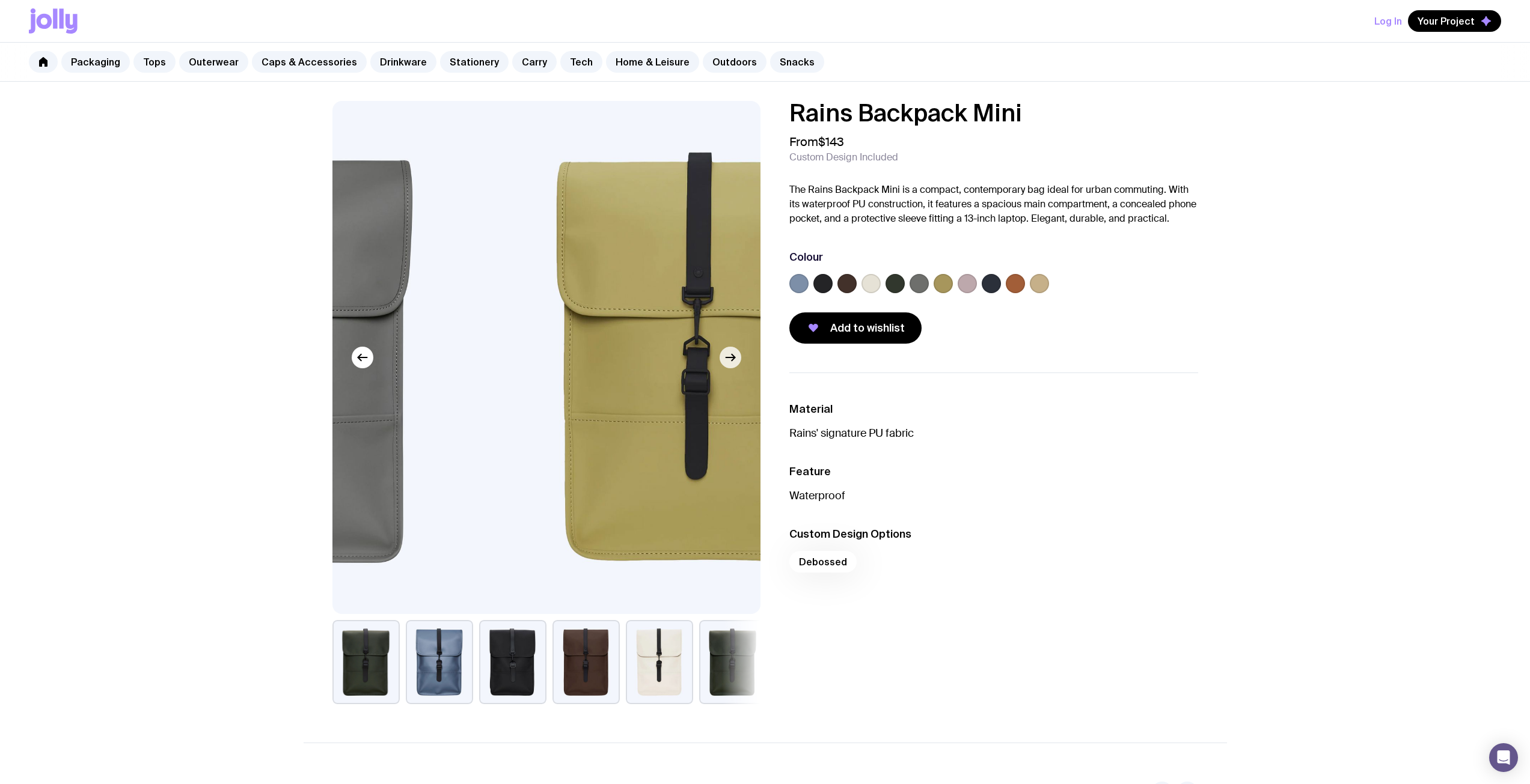
click at [728, 361] on icon "button" at bounding box center [731, 357] width 14 height 14
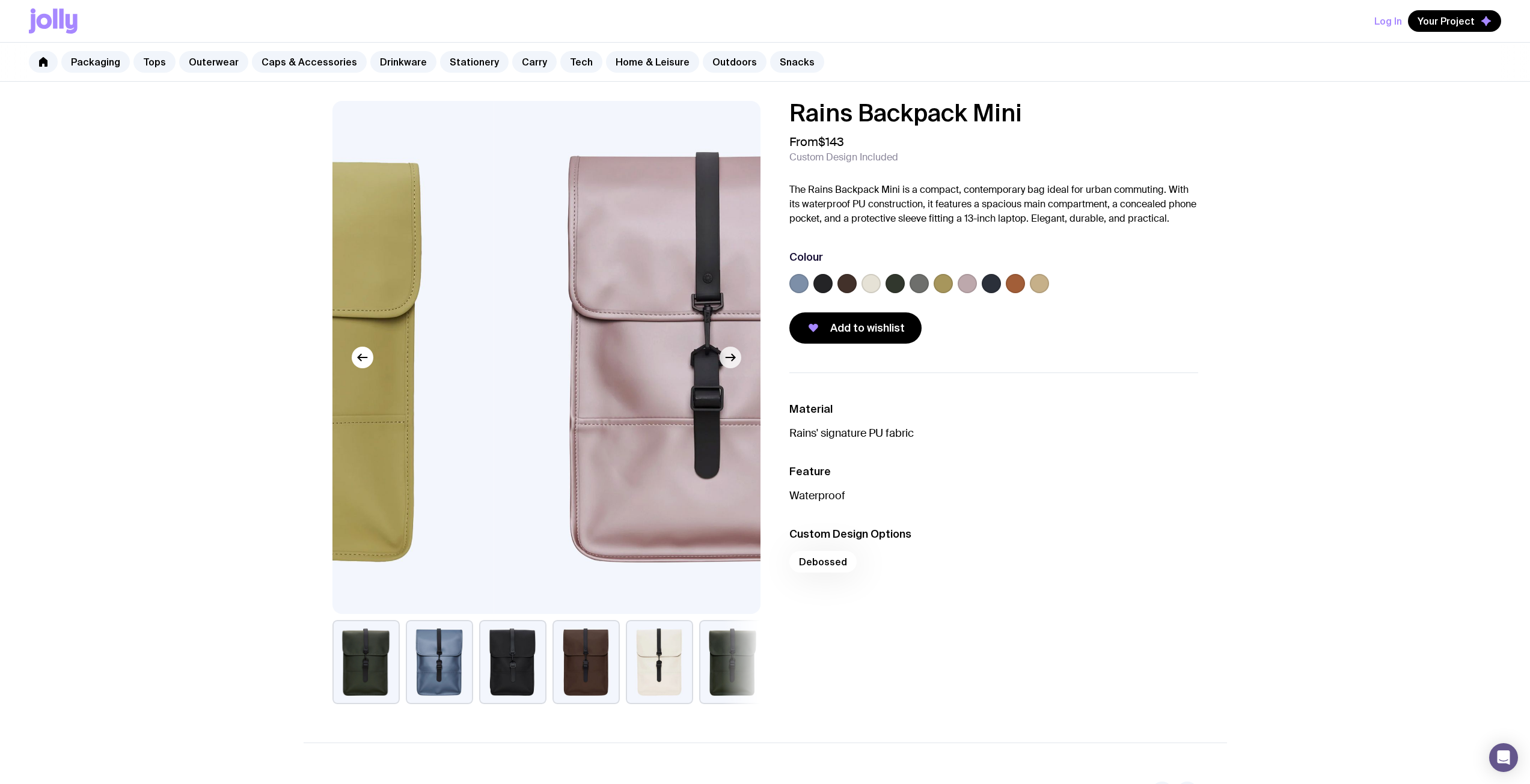
click at [728, 361] on icon "button" at bounding box center [731, 357] width 14 height 14
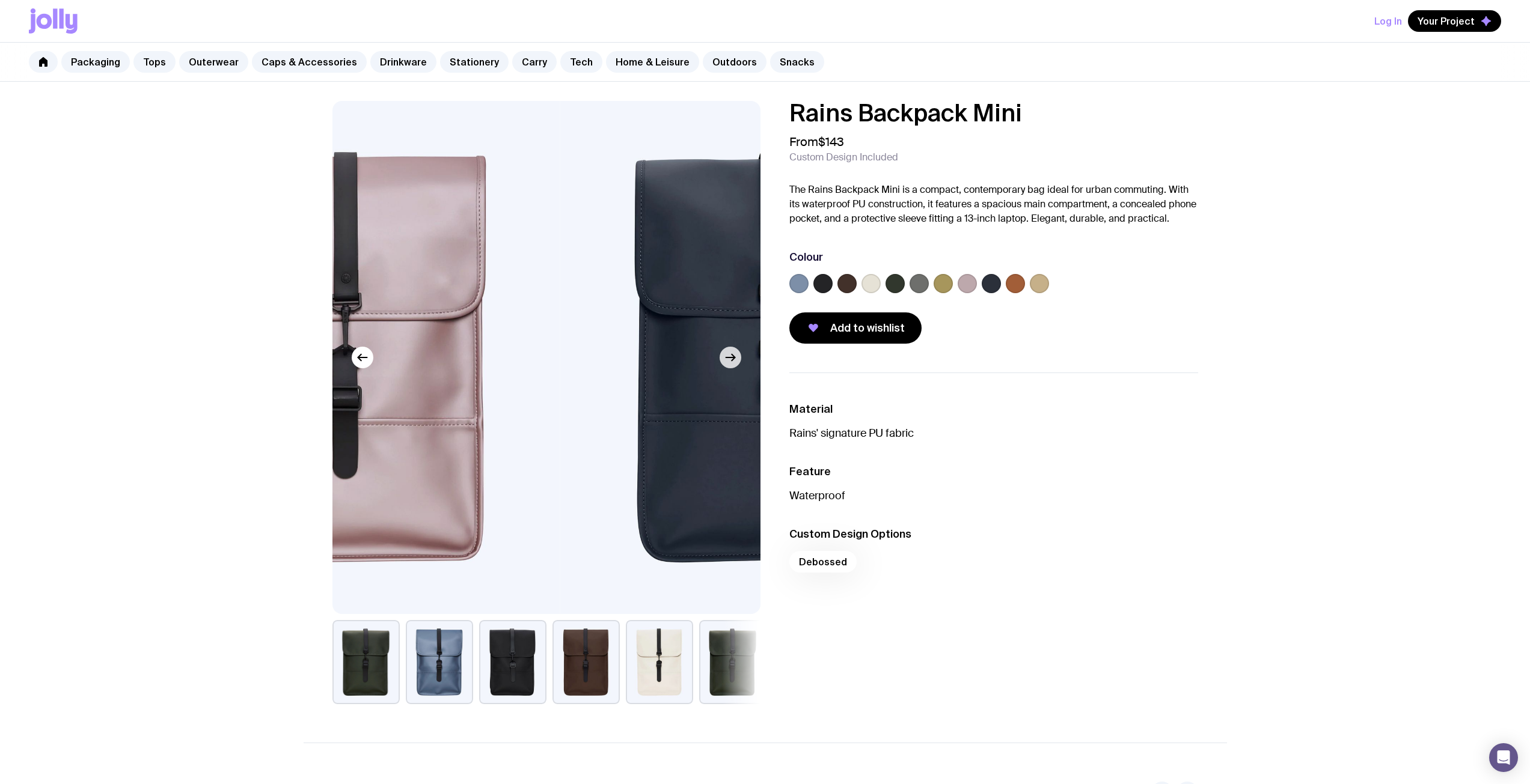
click at [728, 361] on icon "button" at bounding box center [731, 357] width 14 height 14
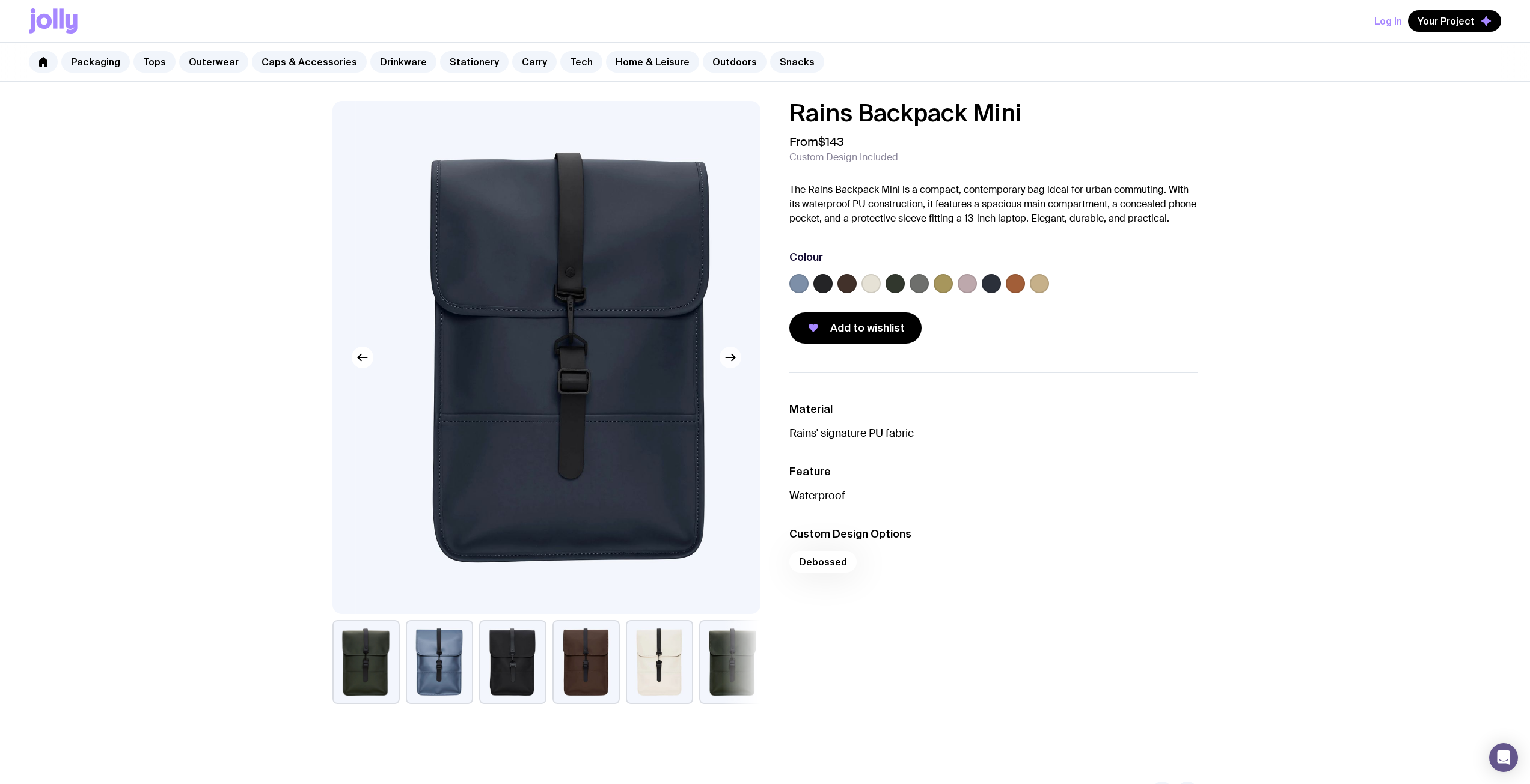
click at [728, 361] on icon "button" at bounding box center [731, 357] width 14 height 14
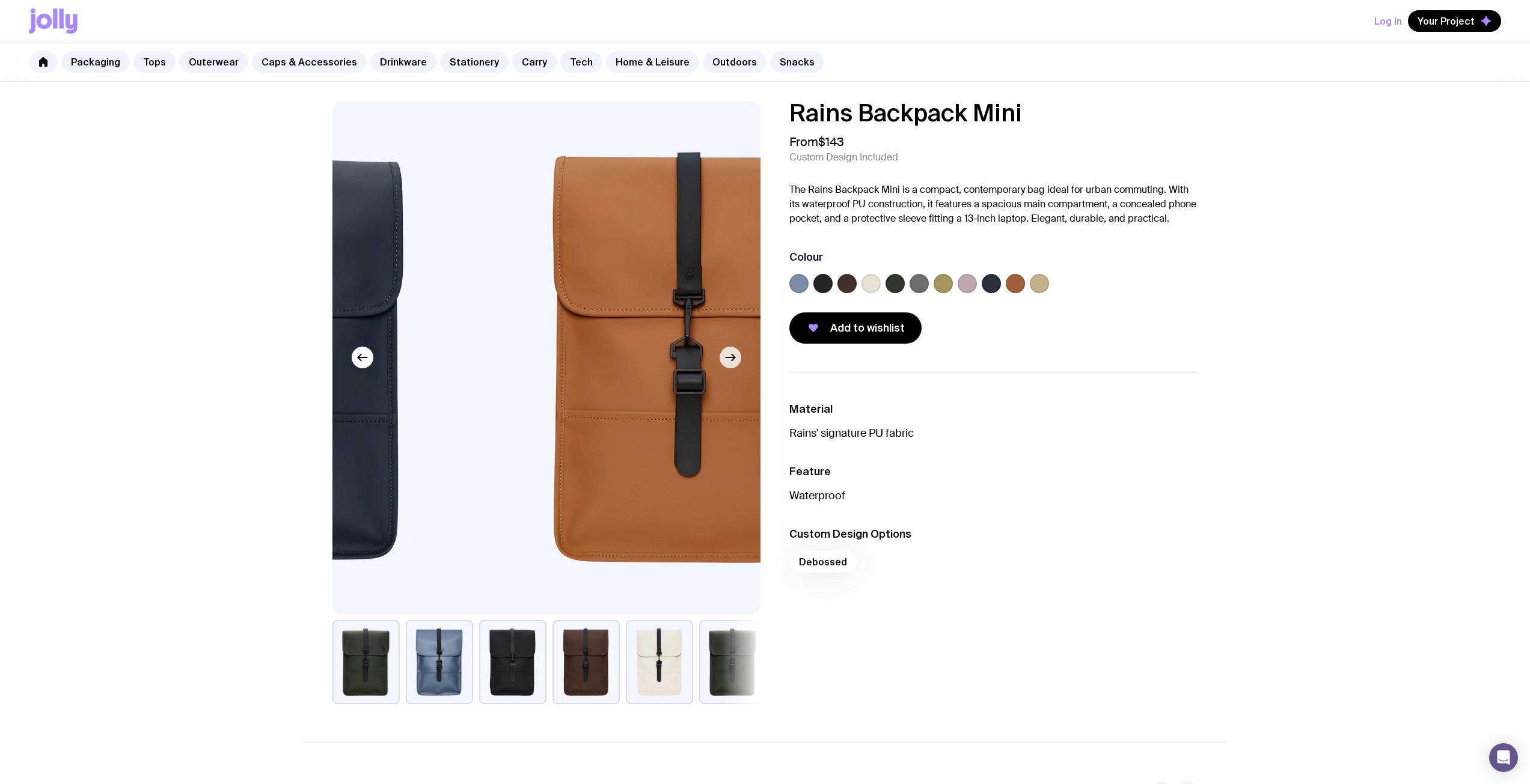
click at [728, 361] on icon "button" at bounding box center [731, 357] width 14 height 14
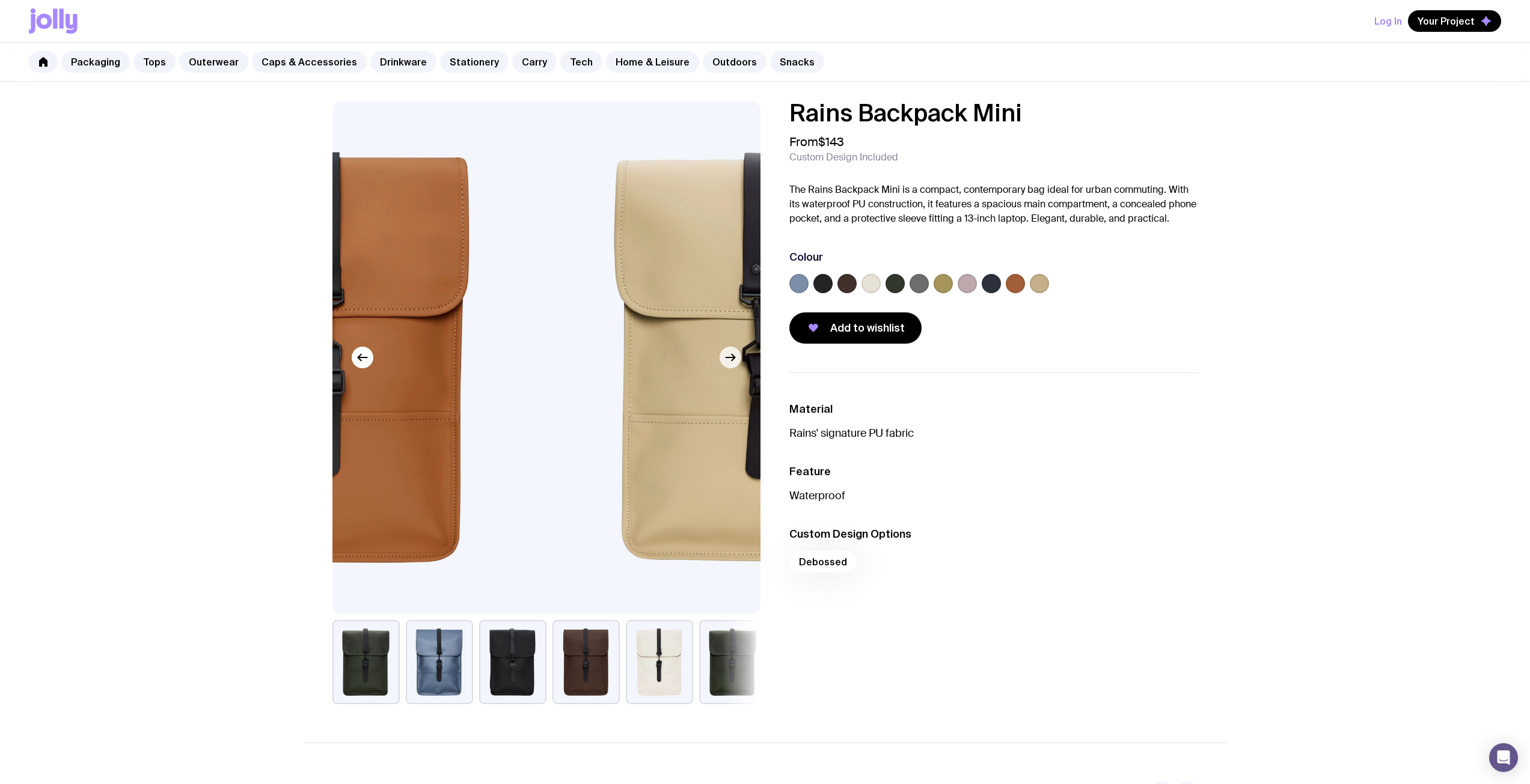
click at [728, 361] on icon "button" at bounding box center [731, 357] width 14 height 14
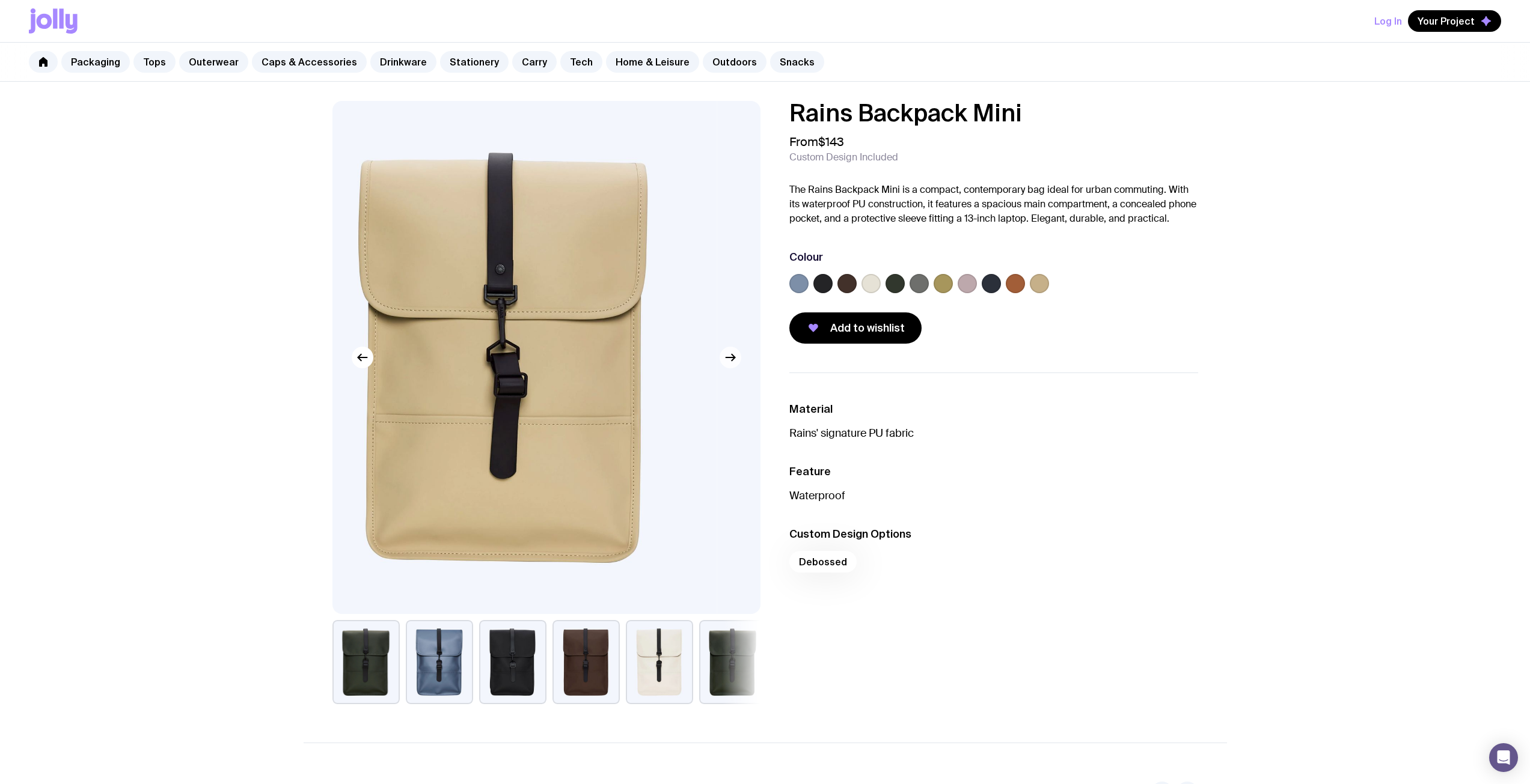
click at [728, 362] on icon "button" at bounding box center [731, 357] width 14 height 14
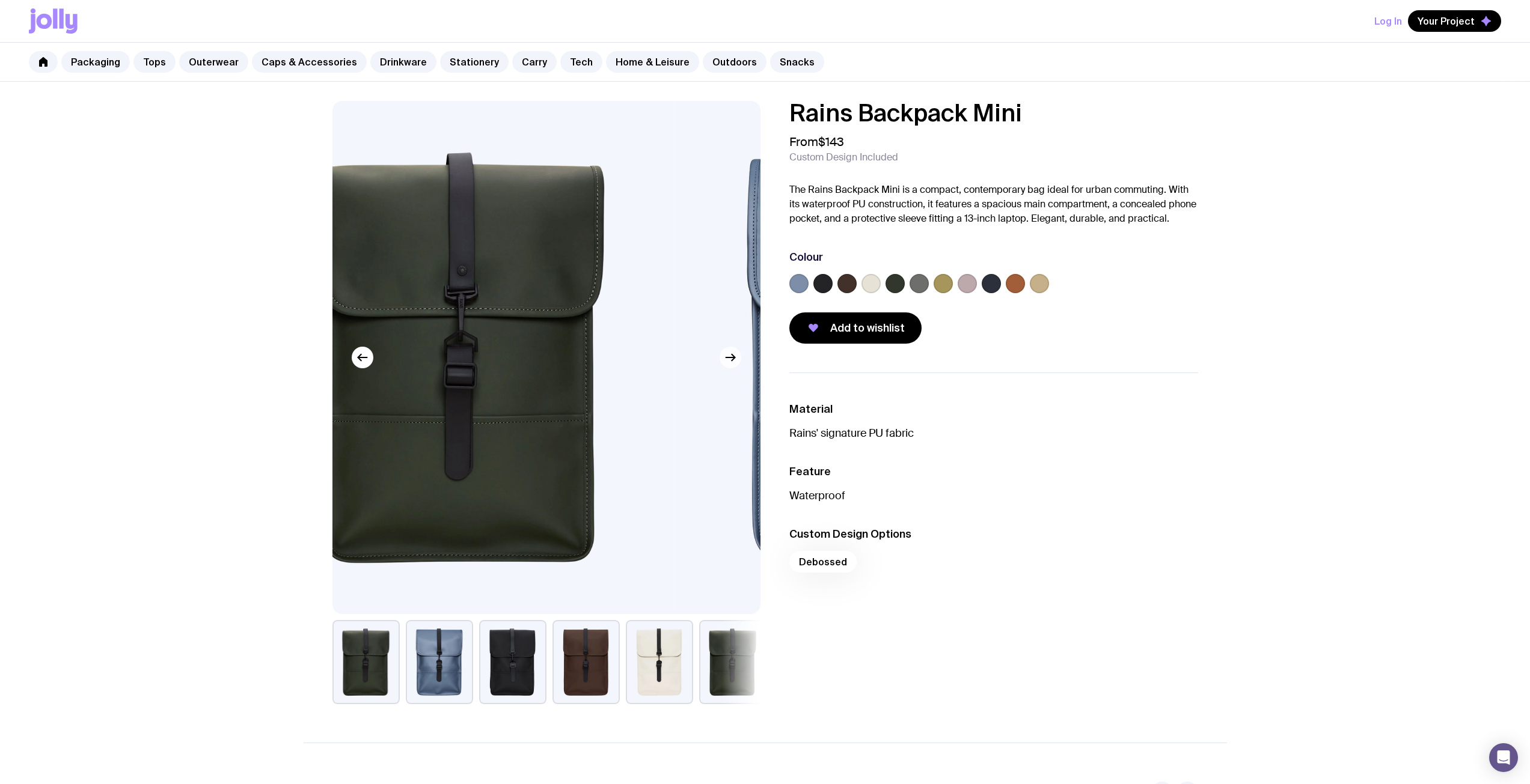
click at [728, 362] on icon "button" at bounding box center [731, 357] width 14 height 14
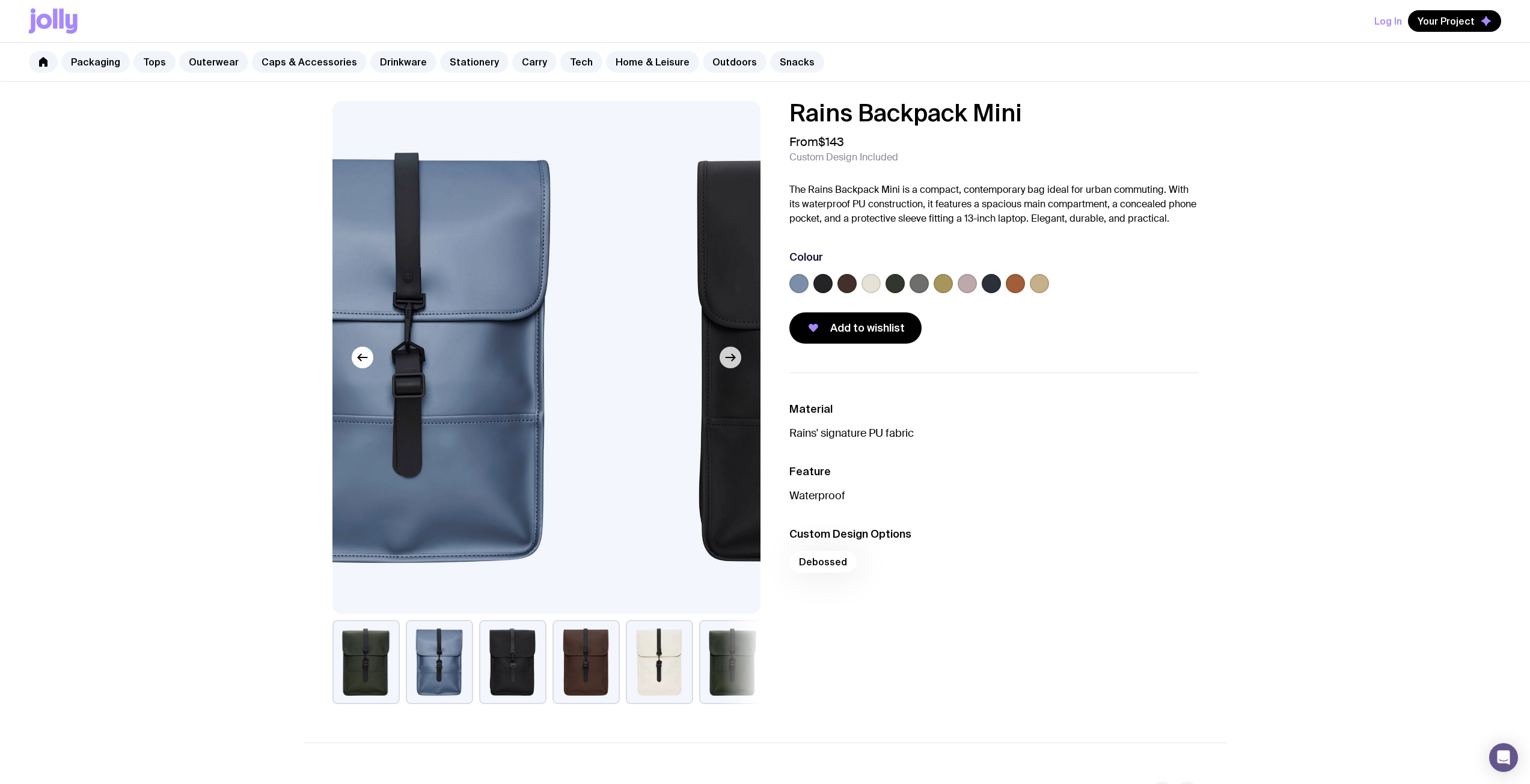
click at [728, 362] on icon "button" at bounding box center [731, 357] width 14 height 14
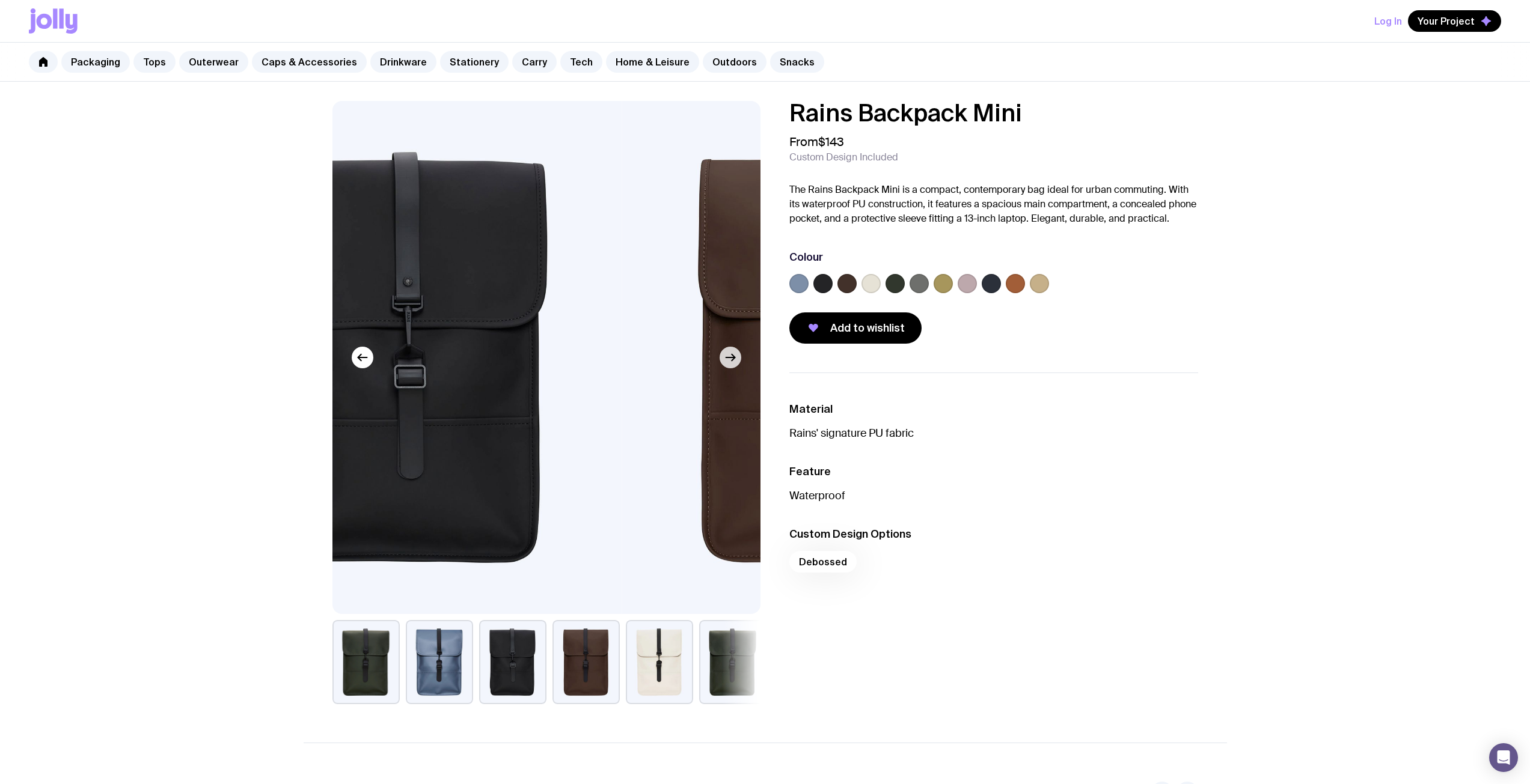
click at [728, 362] on icon "button" at bounding box center [731, 357] width 14 height 14
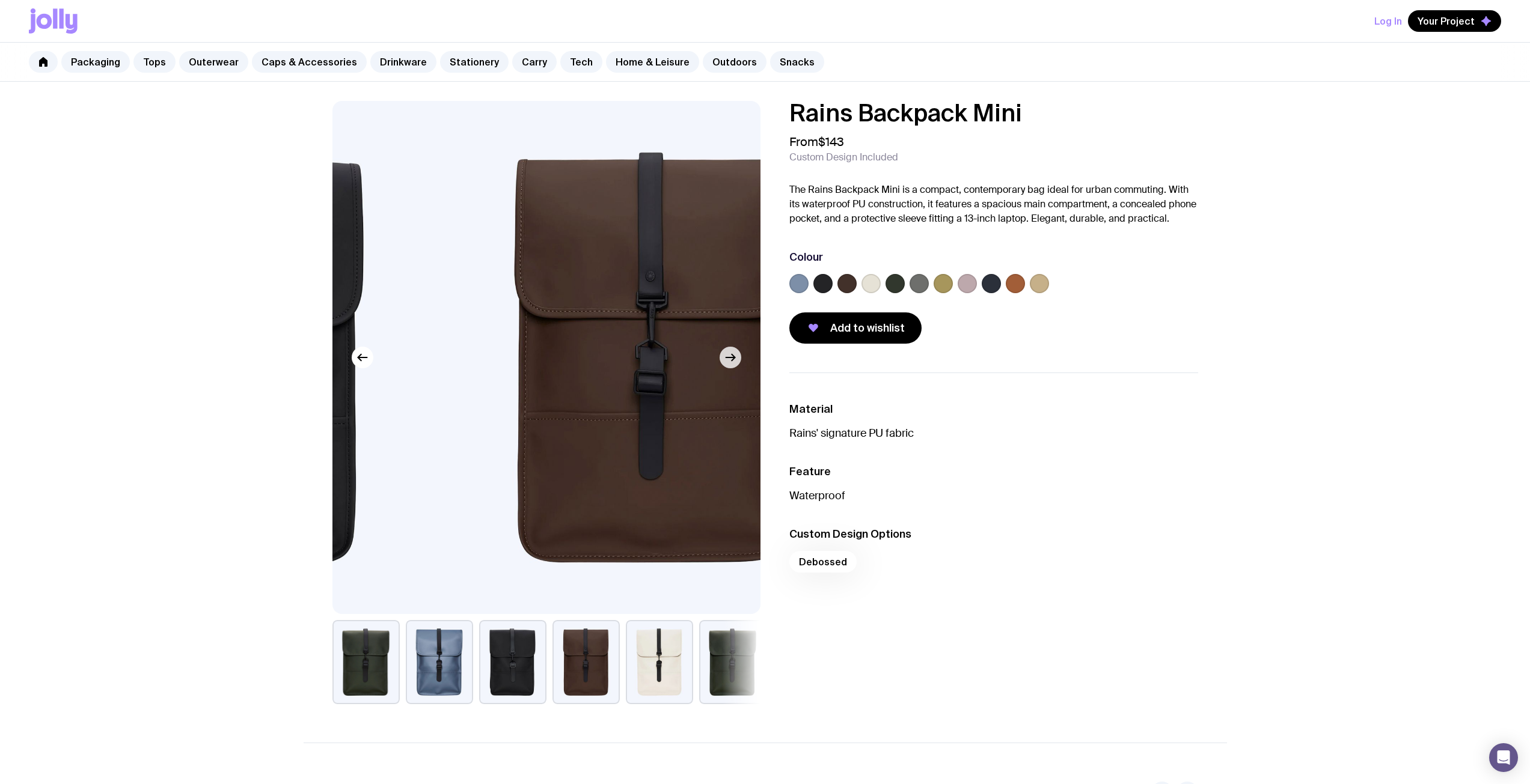
click at [728, 362] on icon "button" at bounding box center [731, 357] width 14 height 14
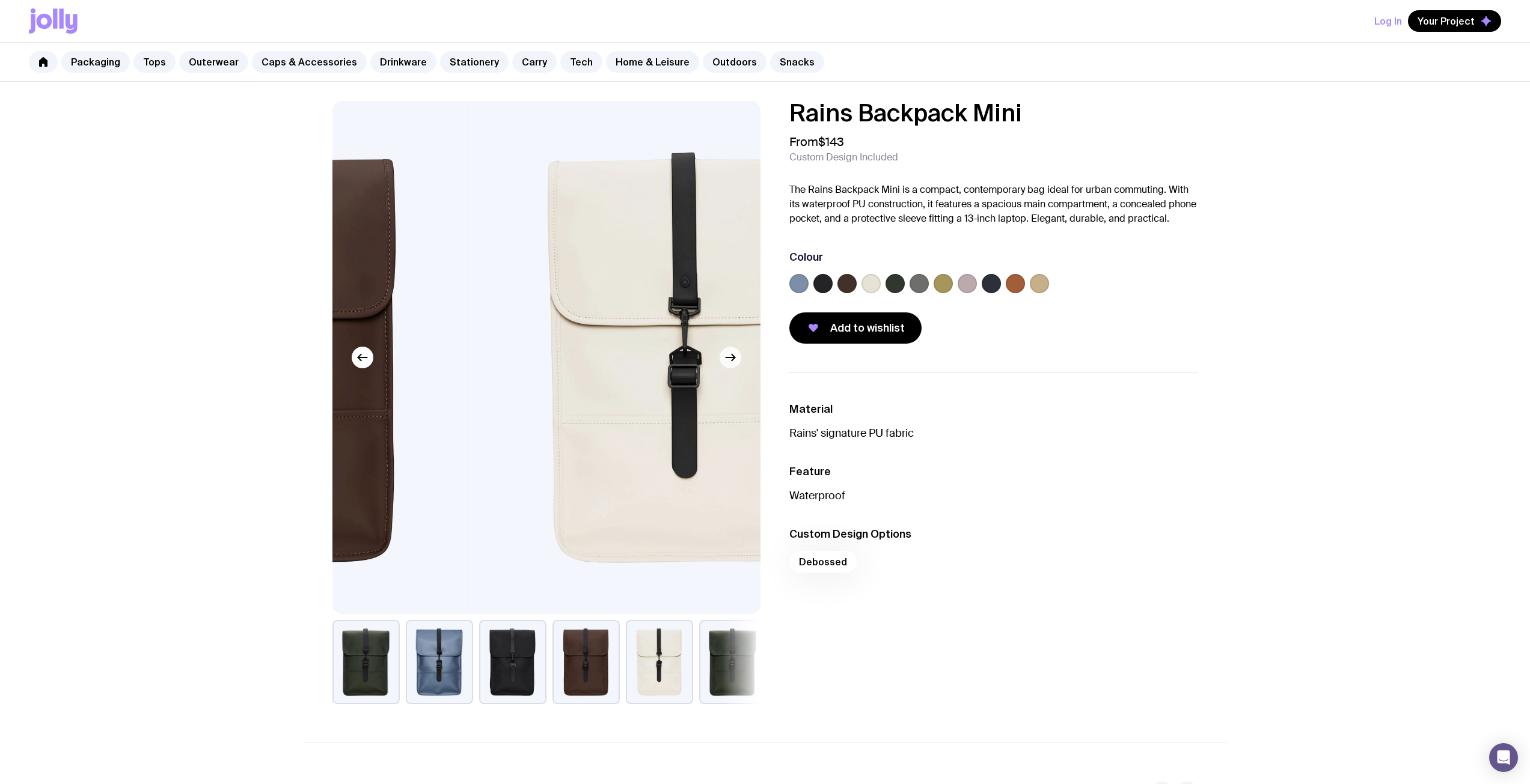
click at [728, 362] on icon "button" at bounding box center [731, 357] width 14 height 14
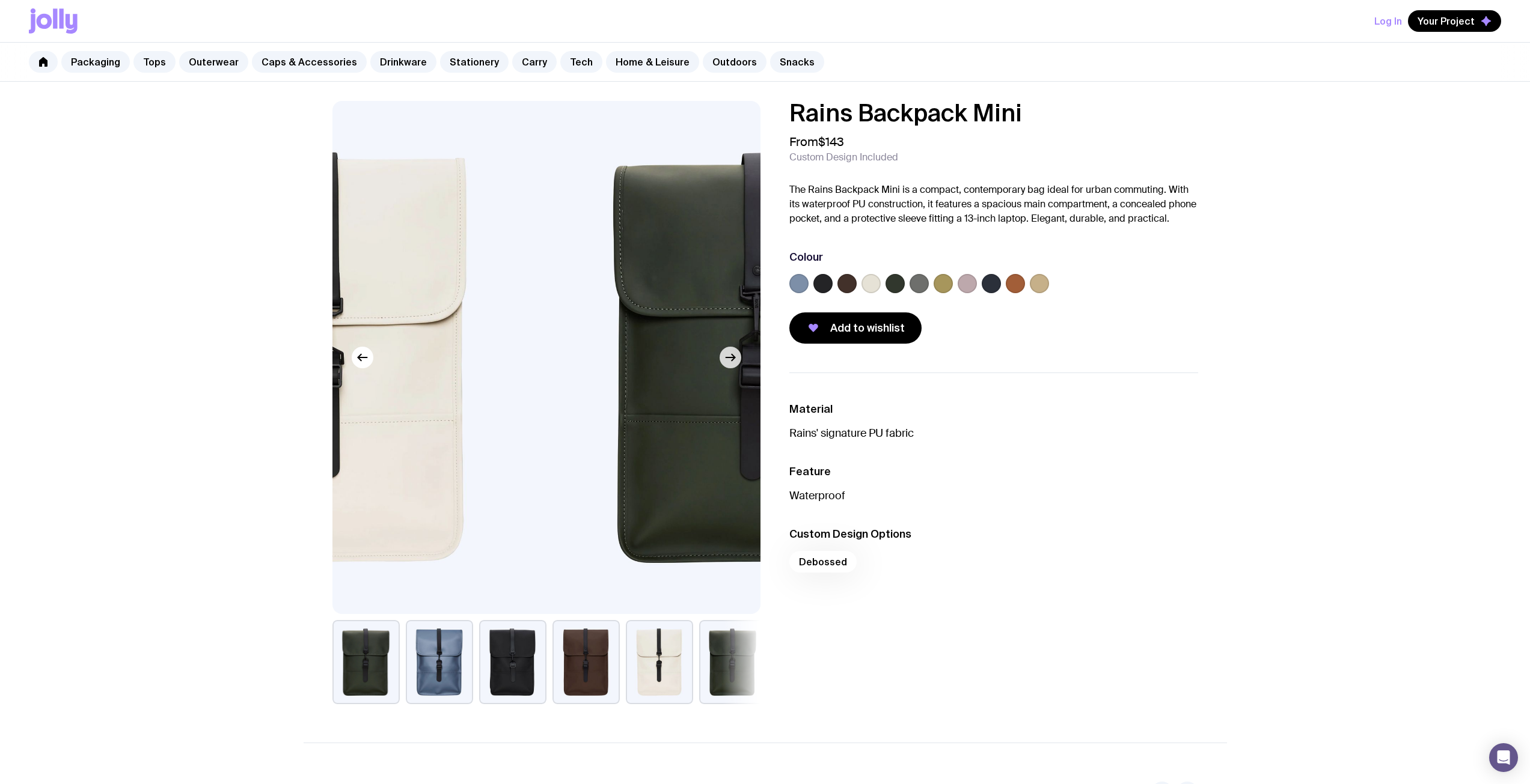
click at [728, 362] on icon "button" at bounding box center [731, 357] width 14 height 14
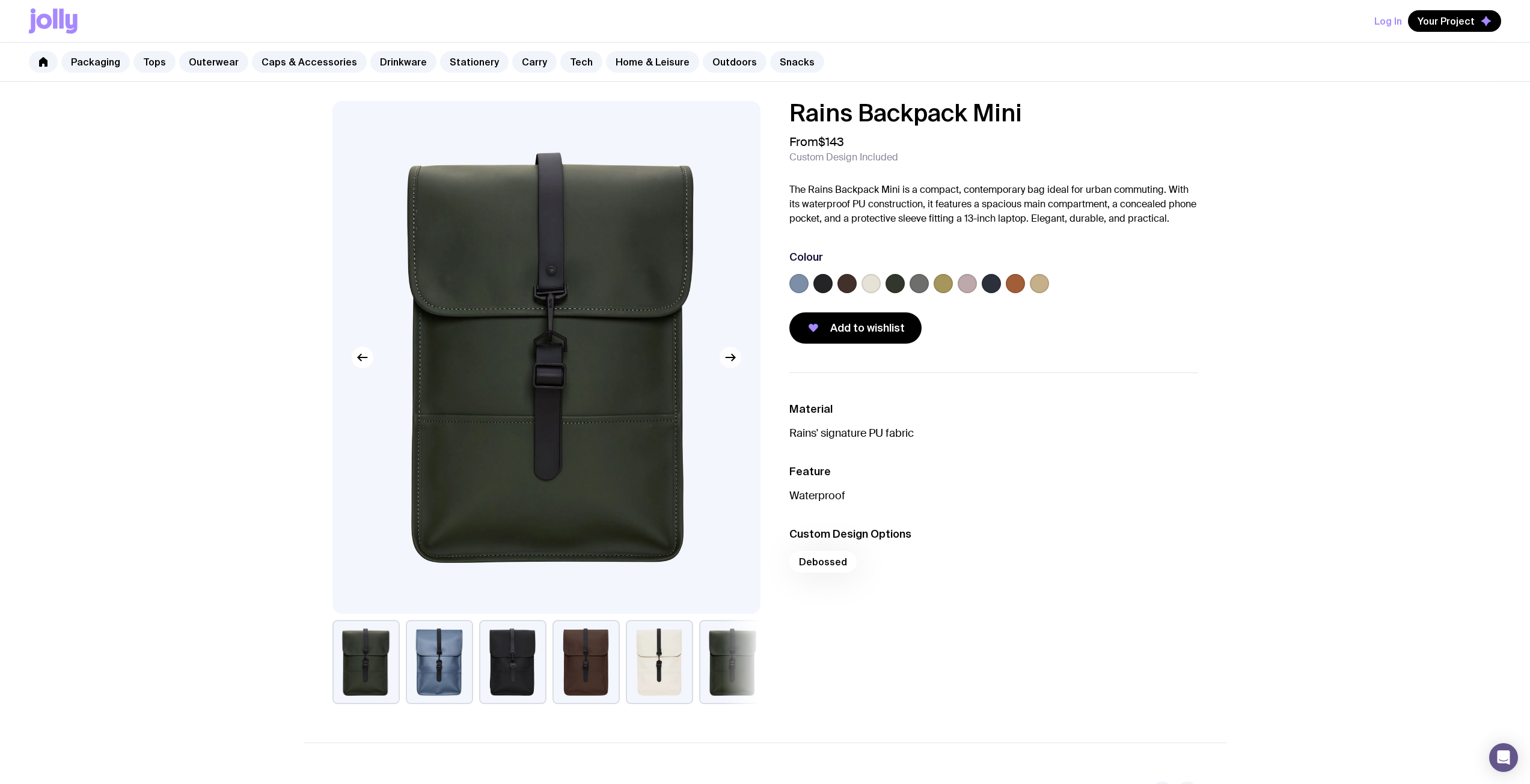
click at [728, 362] on icon "button" at bounding box center [731, 357] width 14 height 14
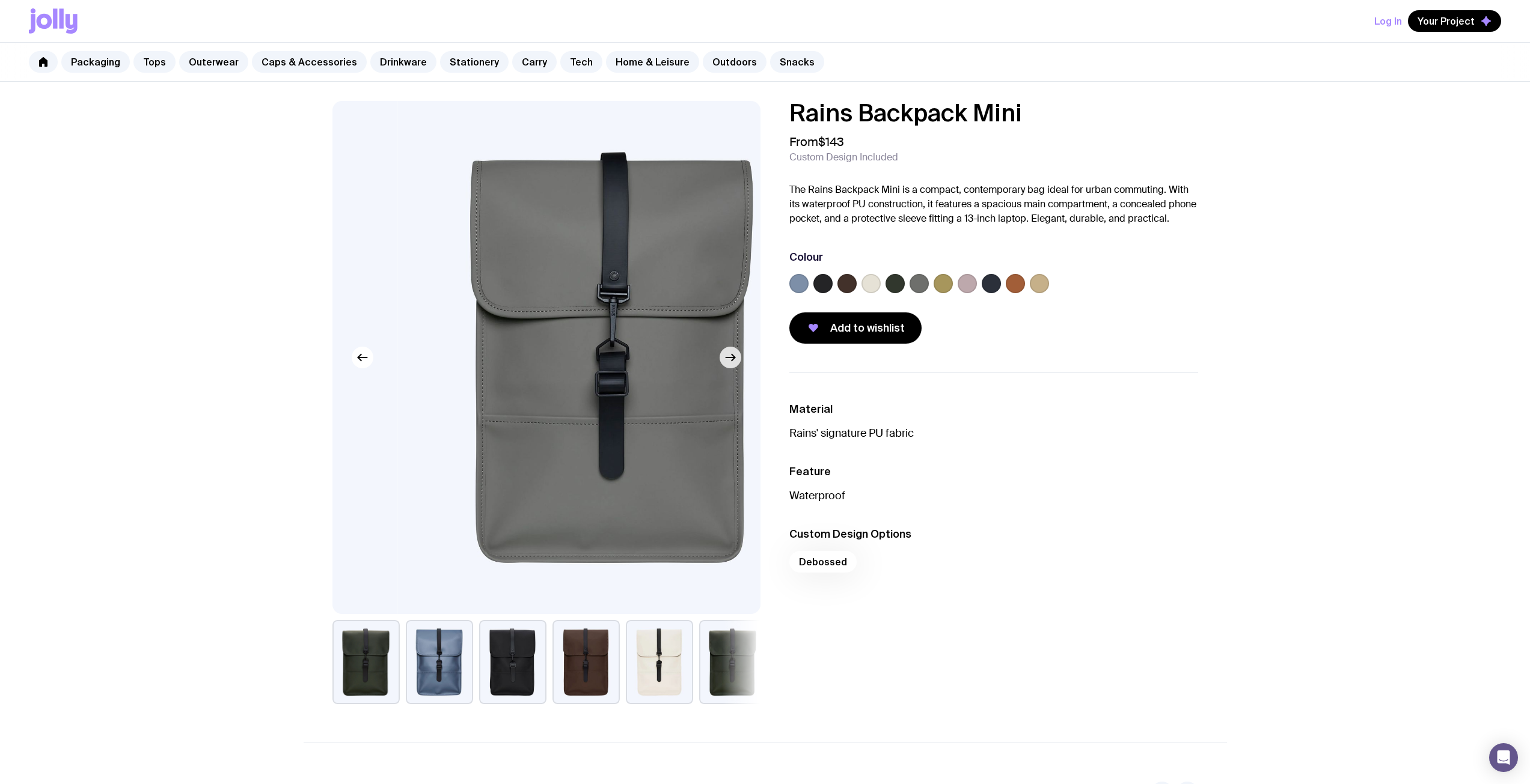
click at [728, 362] on icon "button" at bounding box center [731, 357] width 14 height 14
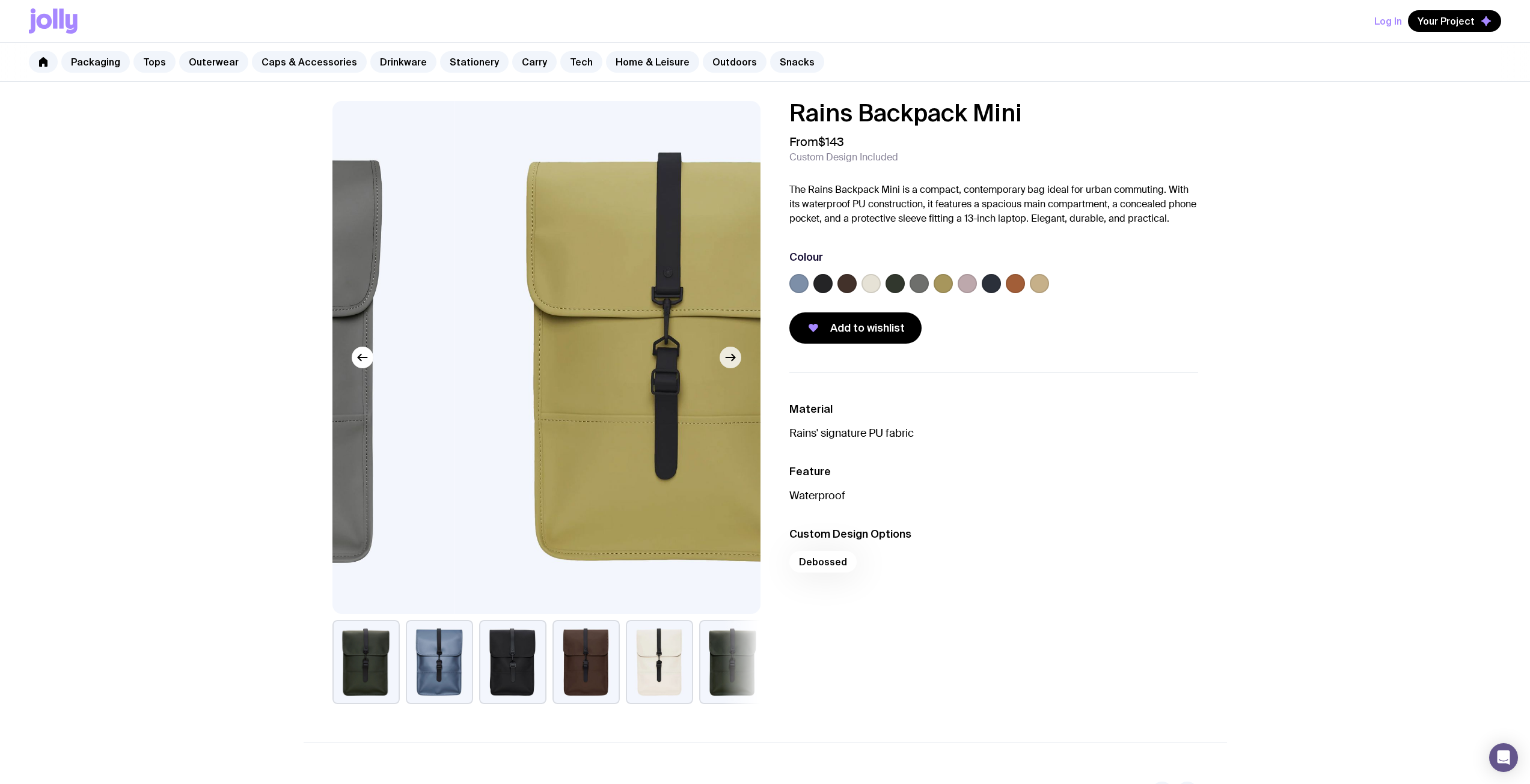
click at [728, 362] on icon "button" at bounding box center [731, 357] width 14 height 14
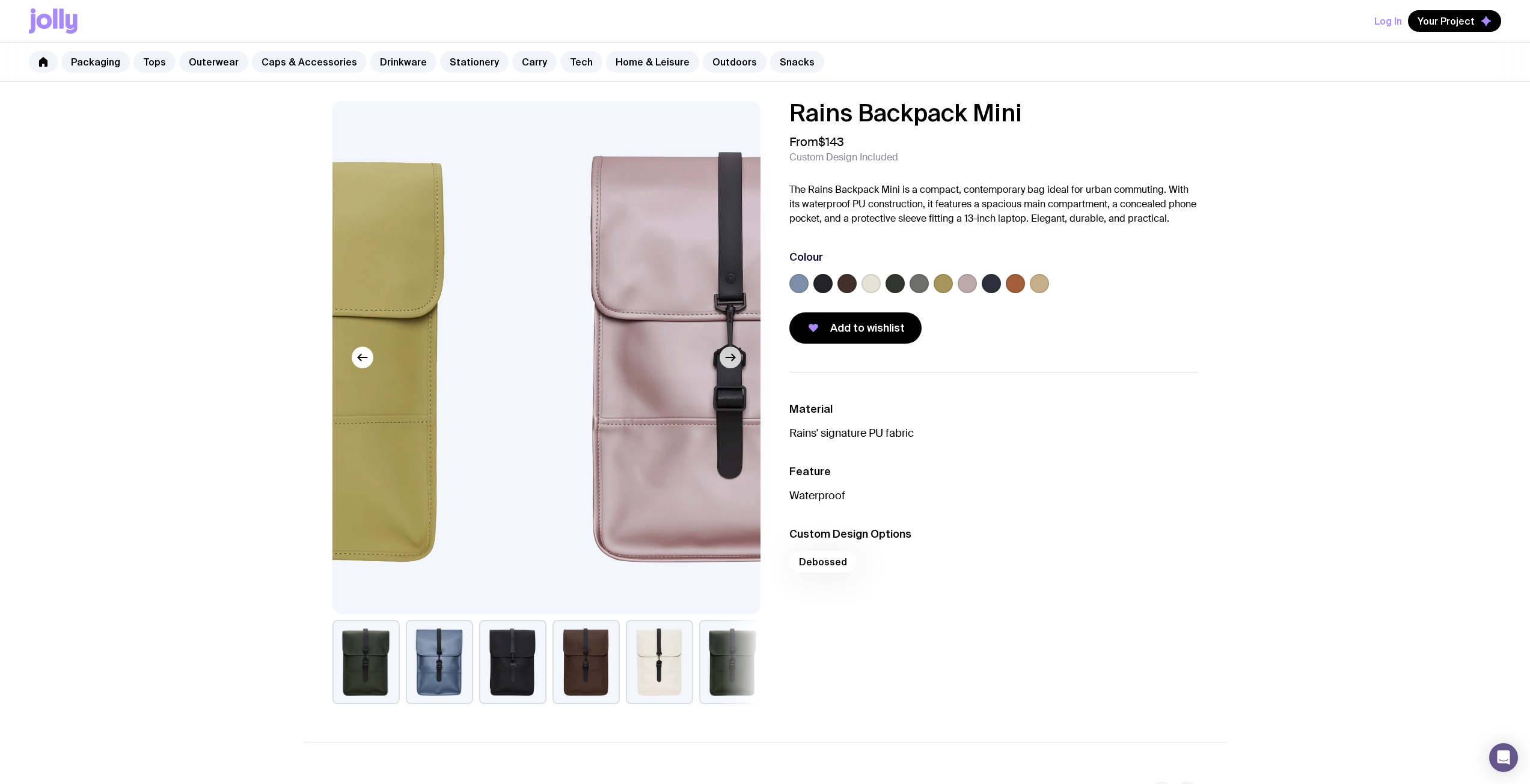
click at [728, 362] on icon "button" at bounding box center [731, 357] width 14 height 14
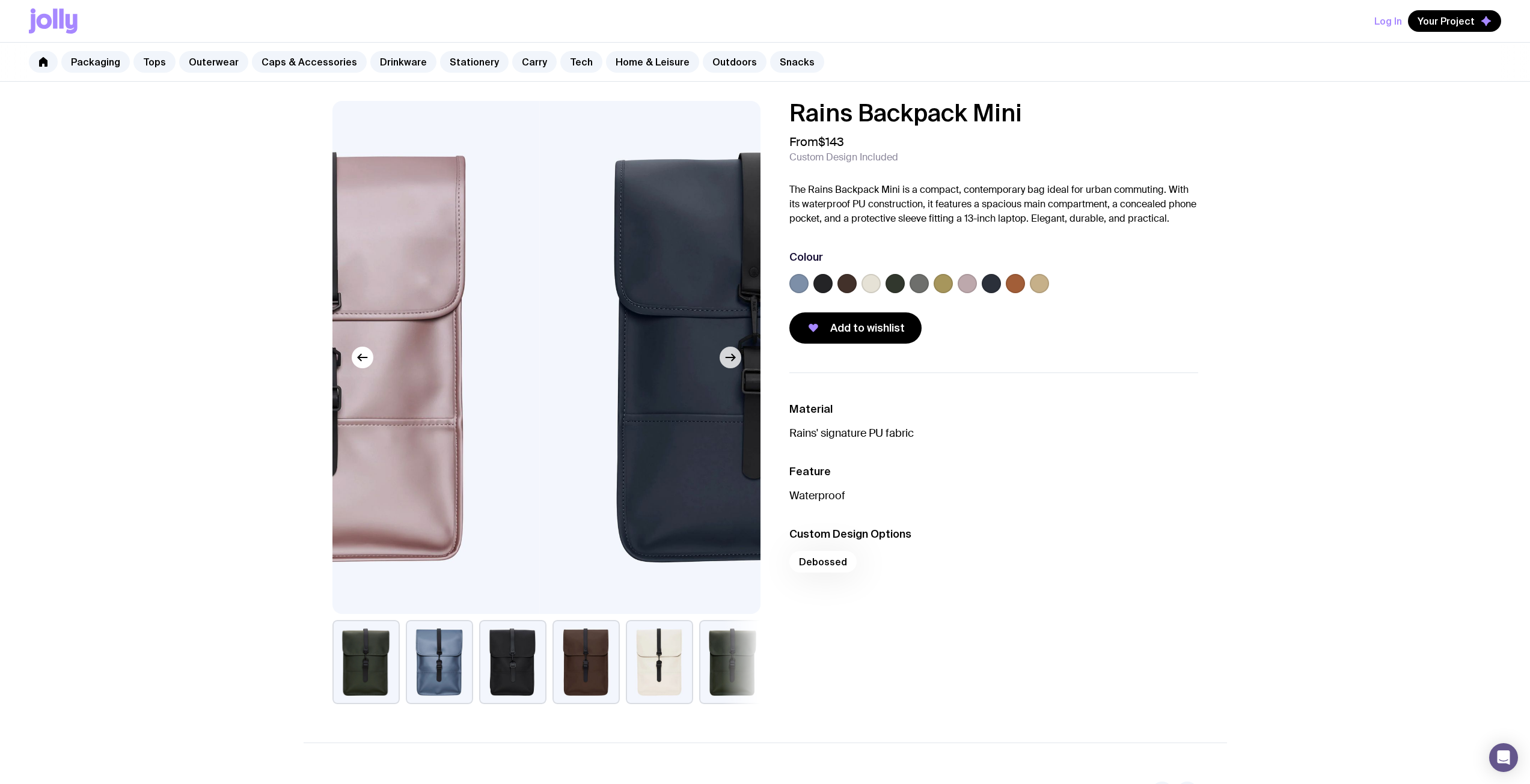
click at [728, 362] on icon "button" at bounding box center [731, 357] width 14 height 14
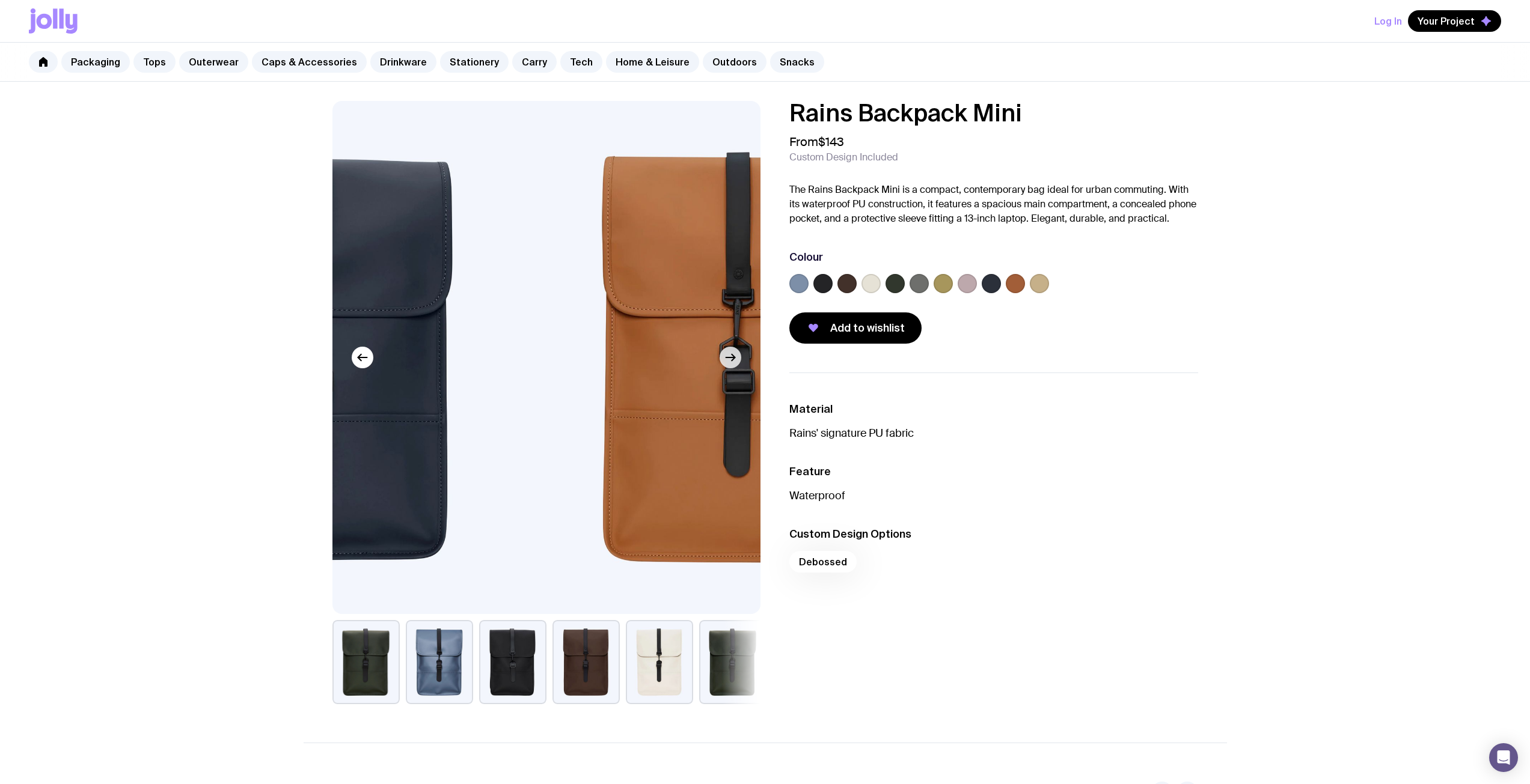
click at [731, 362] on icon "button" at bounding box center [731, 357] width 14 height 14
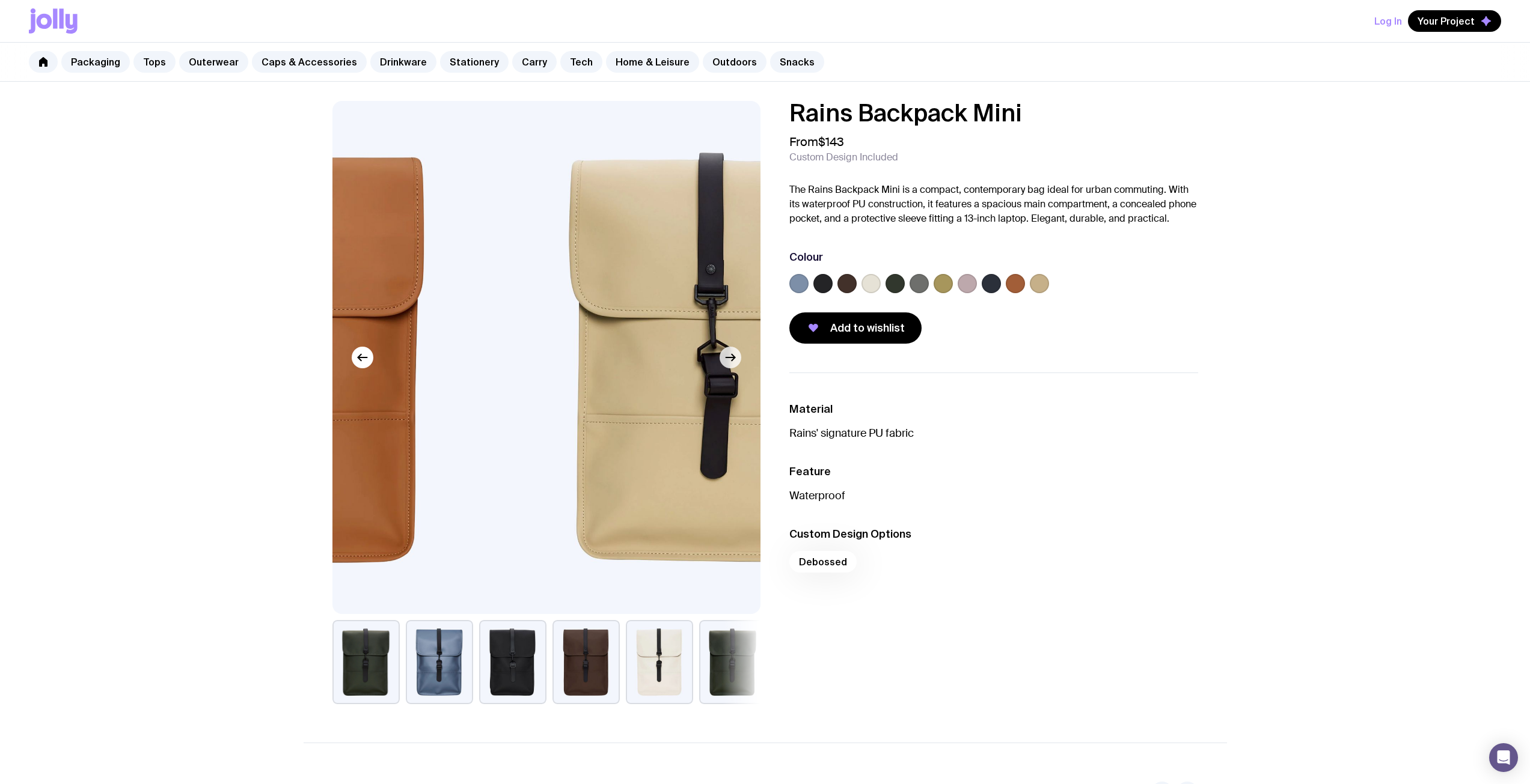
click at [731, 362] on icon "button" at bounding box center [731, 357] width 14 height 14
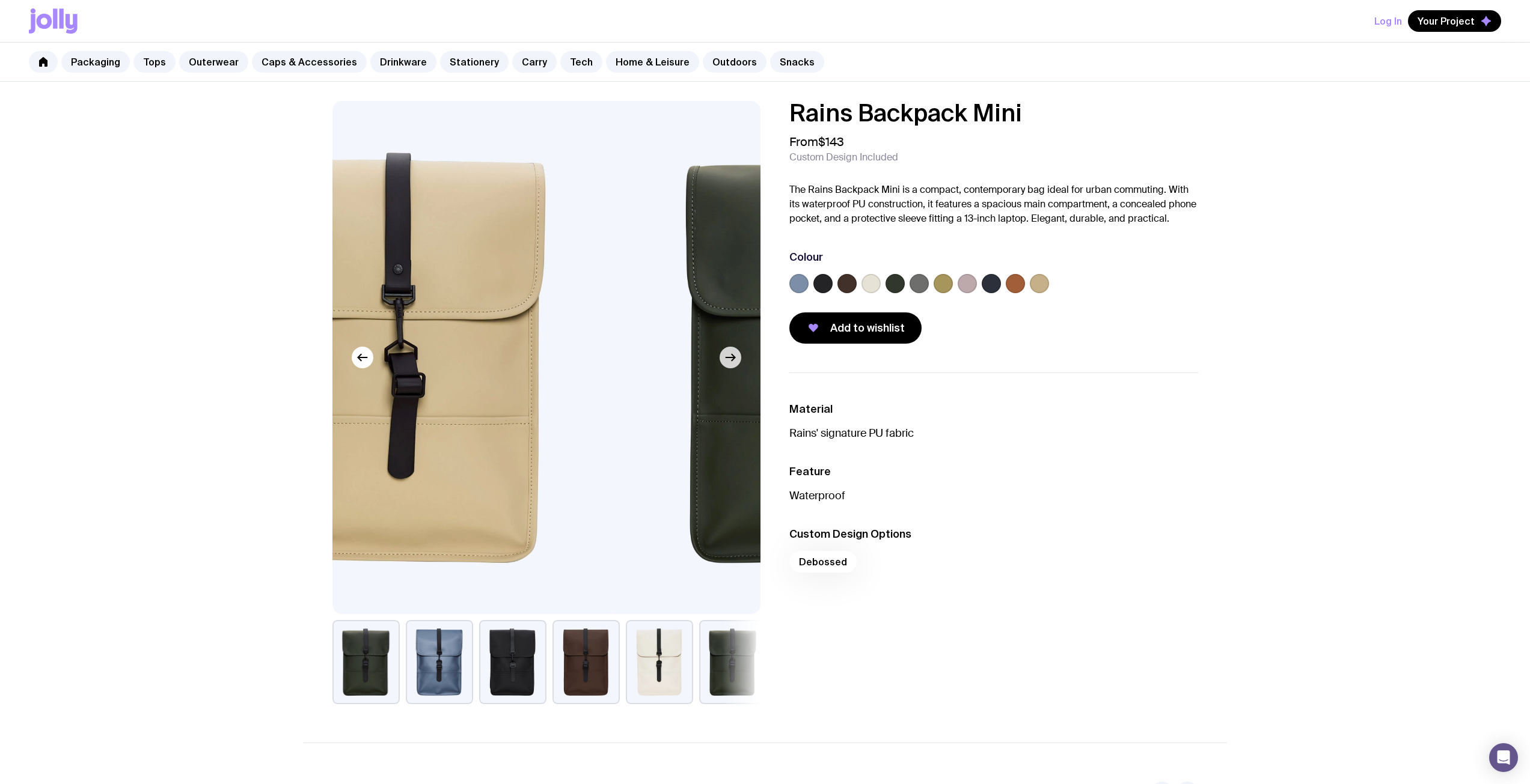
click at [731, 362] on icon "button" at bounding box center [731, 357] width 14 height 14
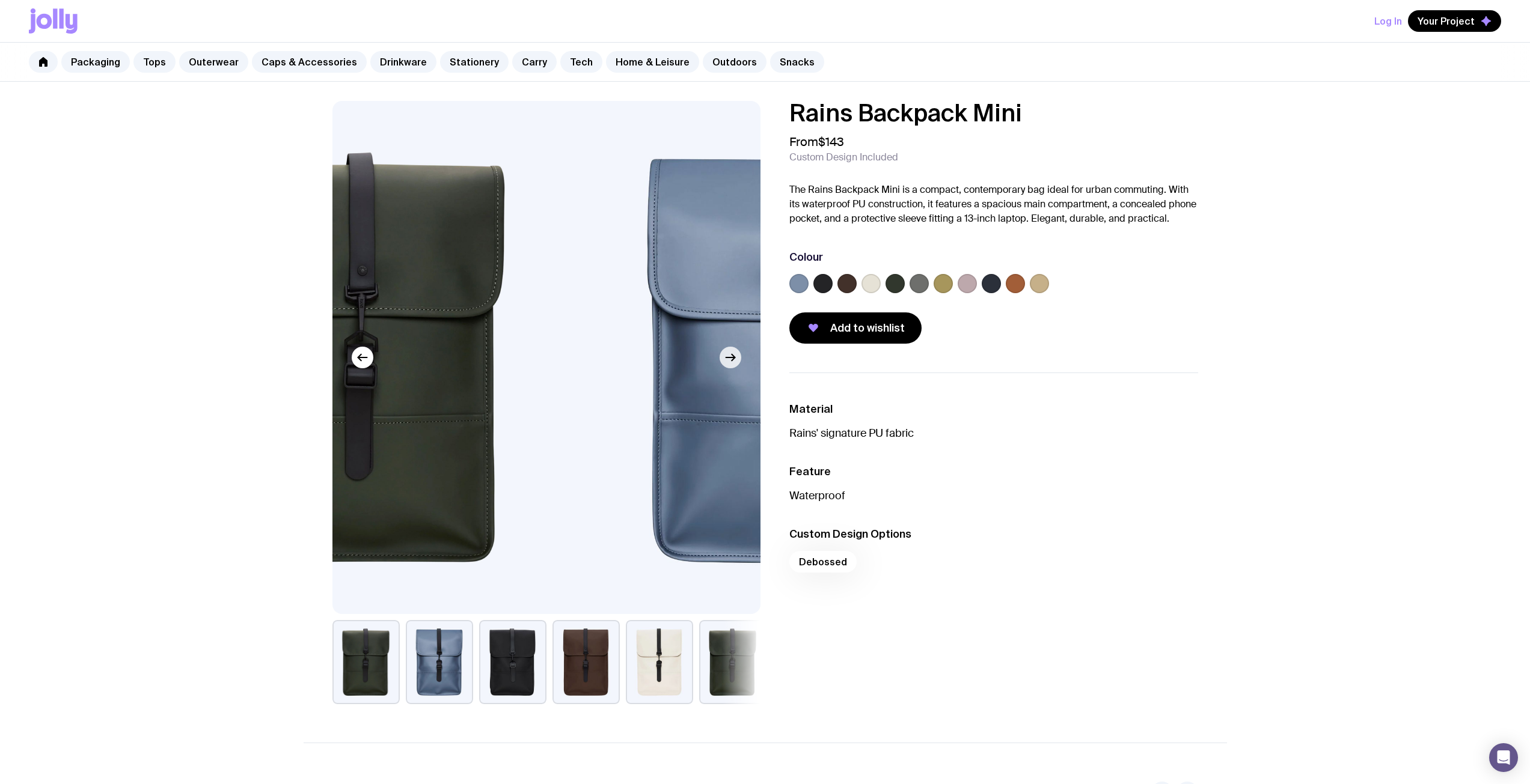
click at [731, 362] on icon "button" at bounding box center [731, 357] width 14 height 14
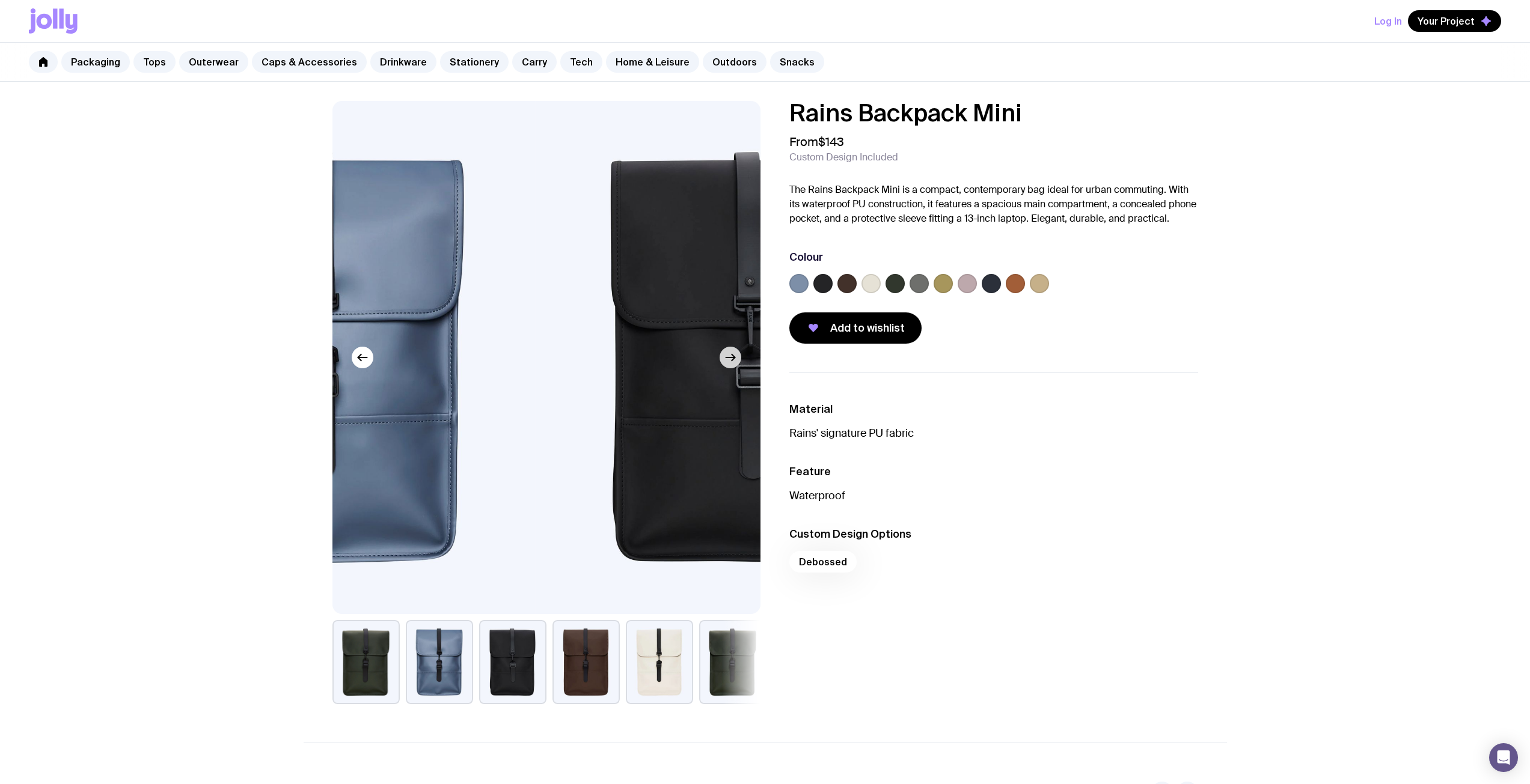
click at [731, 362] on icon "button" at bounding box center [731, 357] width 14 height 14
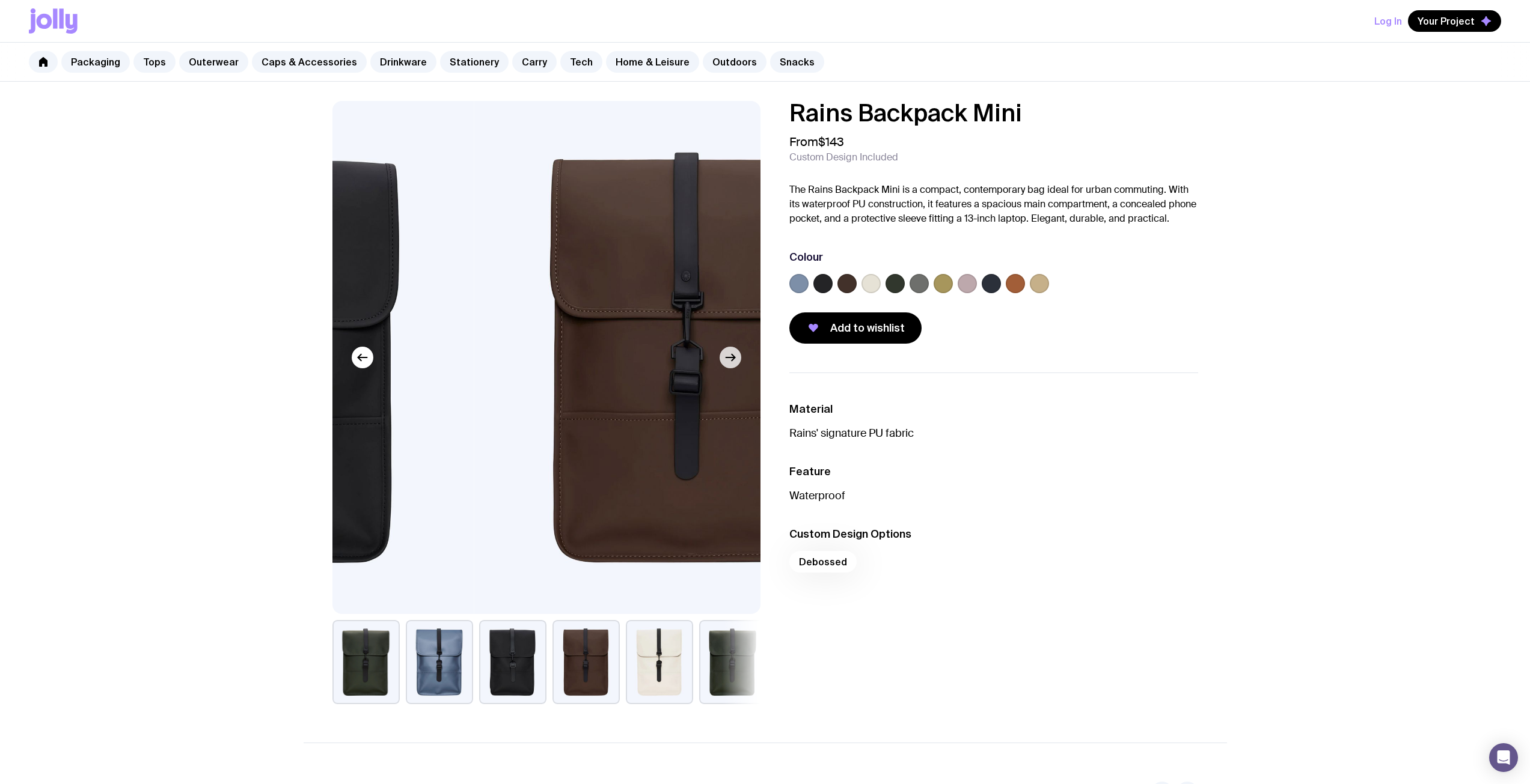
click at [739, 362] on button "button" at bounding box center [730, 357] width 22 height 22
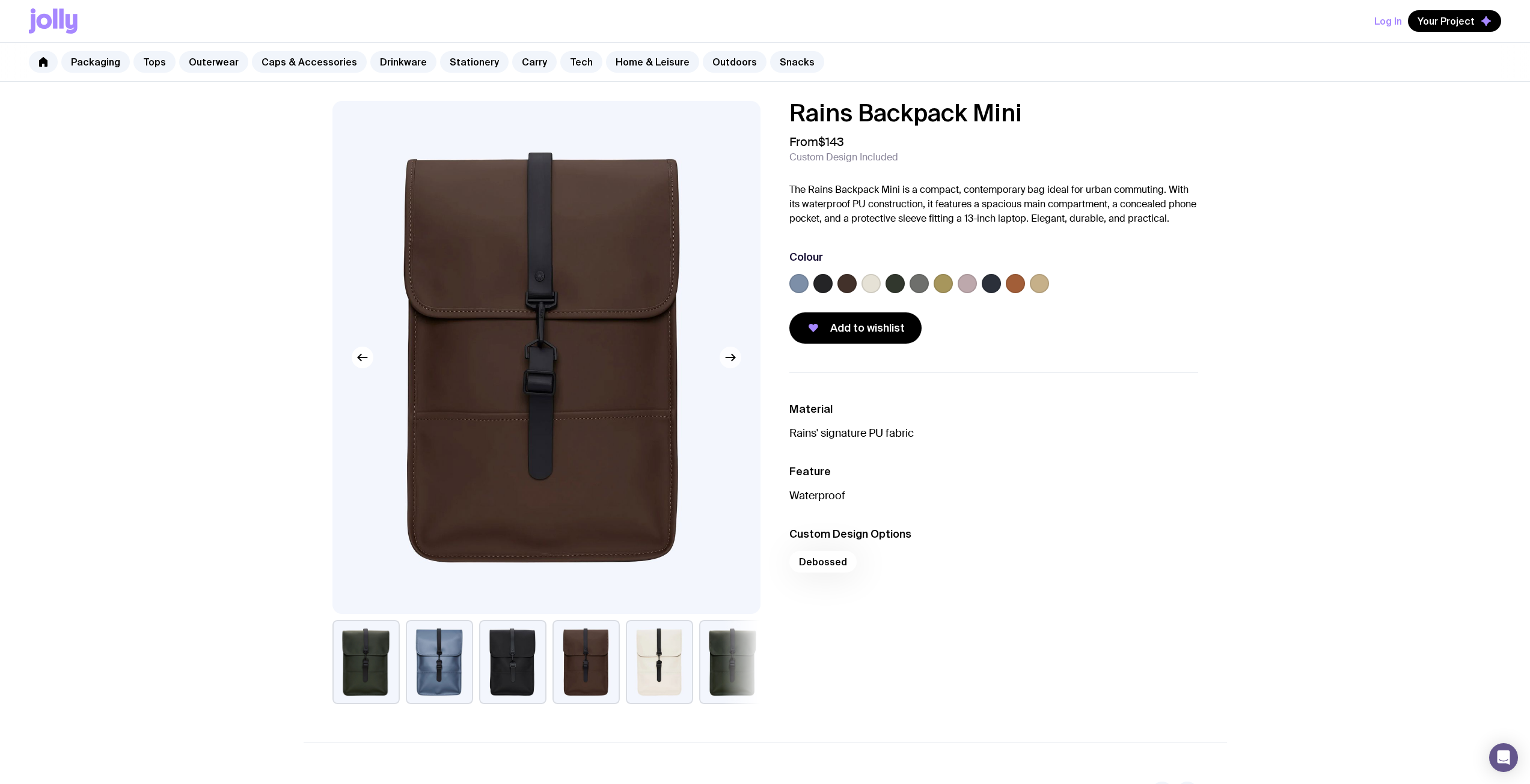
click at [739, 362] on button "button" at bounding box center [730, 357] width 22 height 22
